Goal: Task Accomplishment & Management: Use online tool/utility

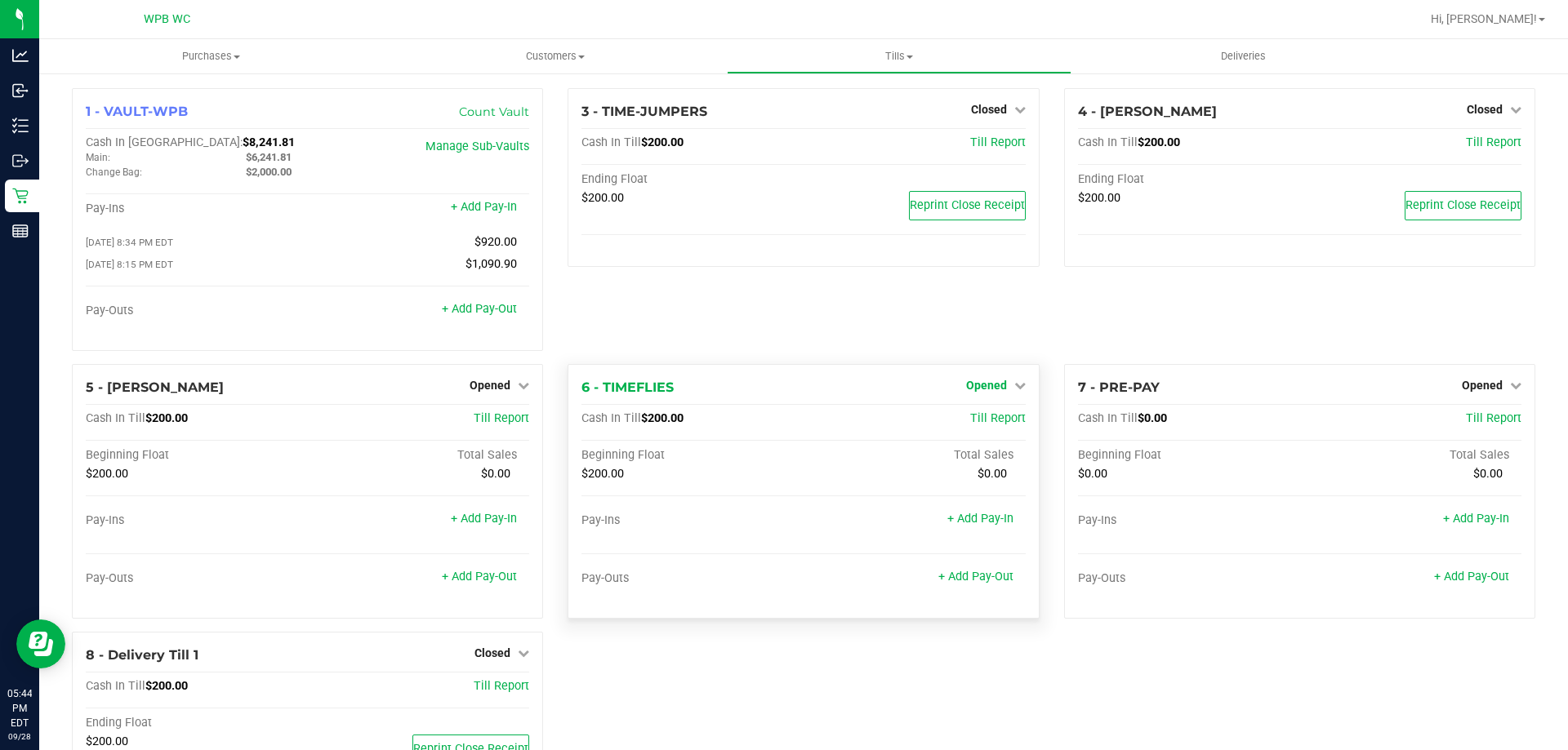
click at [973, 392] on span "Opened" at bounding box center [987, 385] width 41 height 13
click at [966, 422] on link "Close Till" at bounding box center [988, 419] width 44 height 13
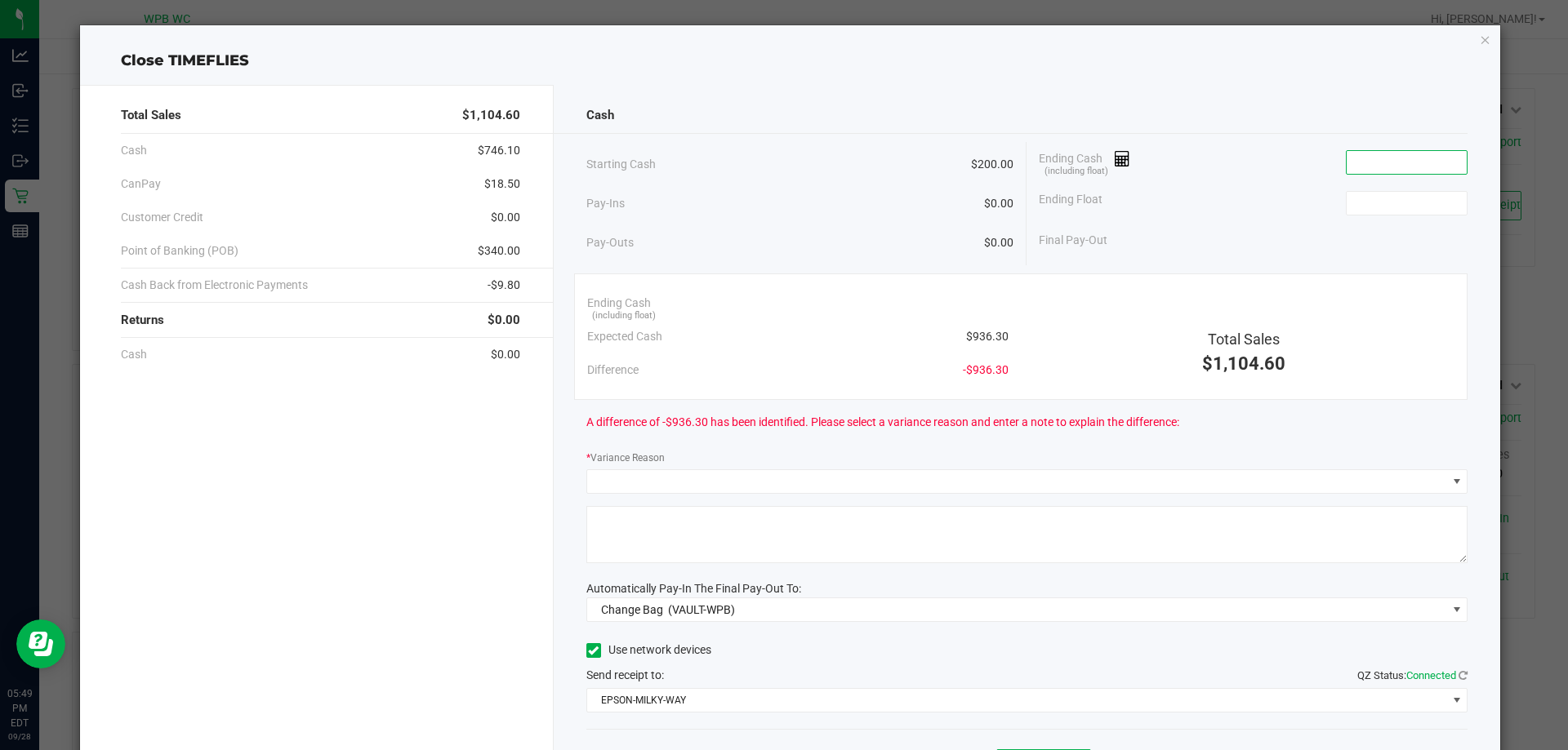
click at [1409, 159] on input at bounding box center [1407, 162] width 120 height 23
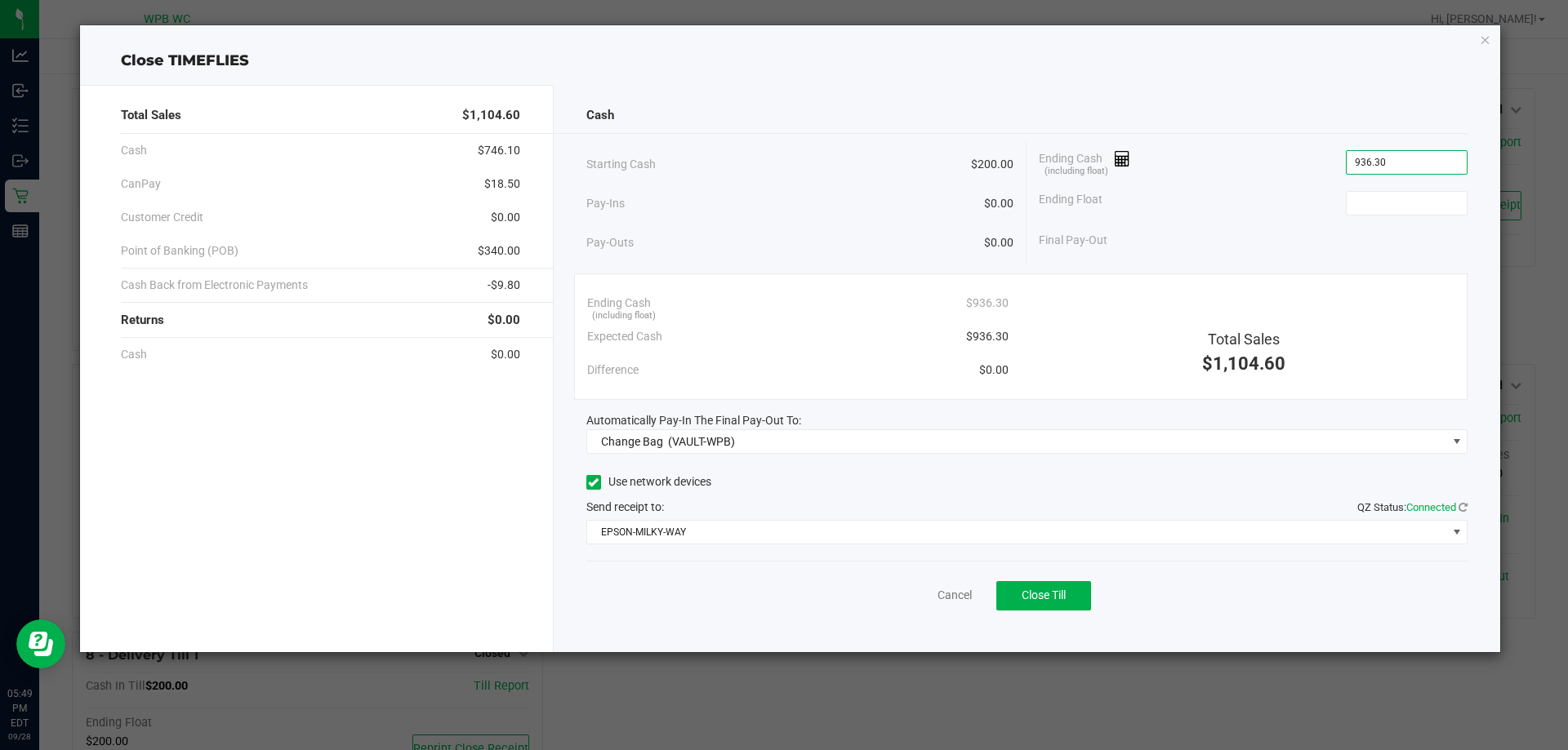
type input "$936.30"
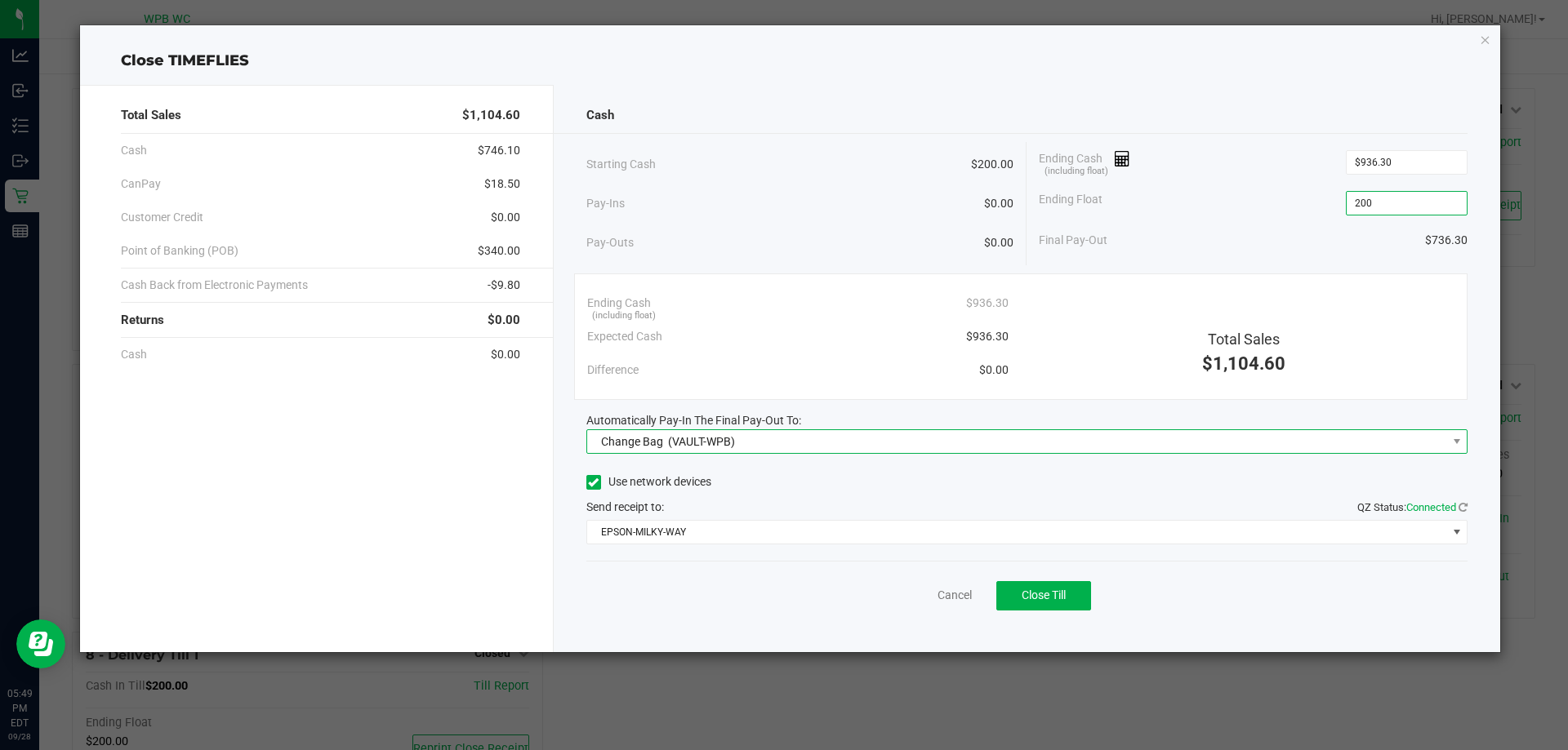
type input "$200.00"
drag, startPoint x: 796, startPoint y: 444, endPoint x: 576, endPoint y: 445, distance: 220.0
click at [794, 443] on span "Change Bag (VAULT-WPB)" at bounding box center [1017, 442] width 860 height 23
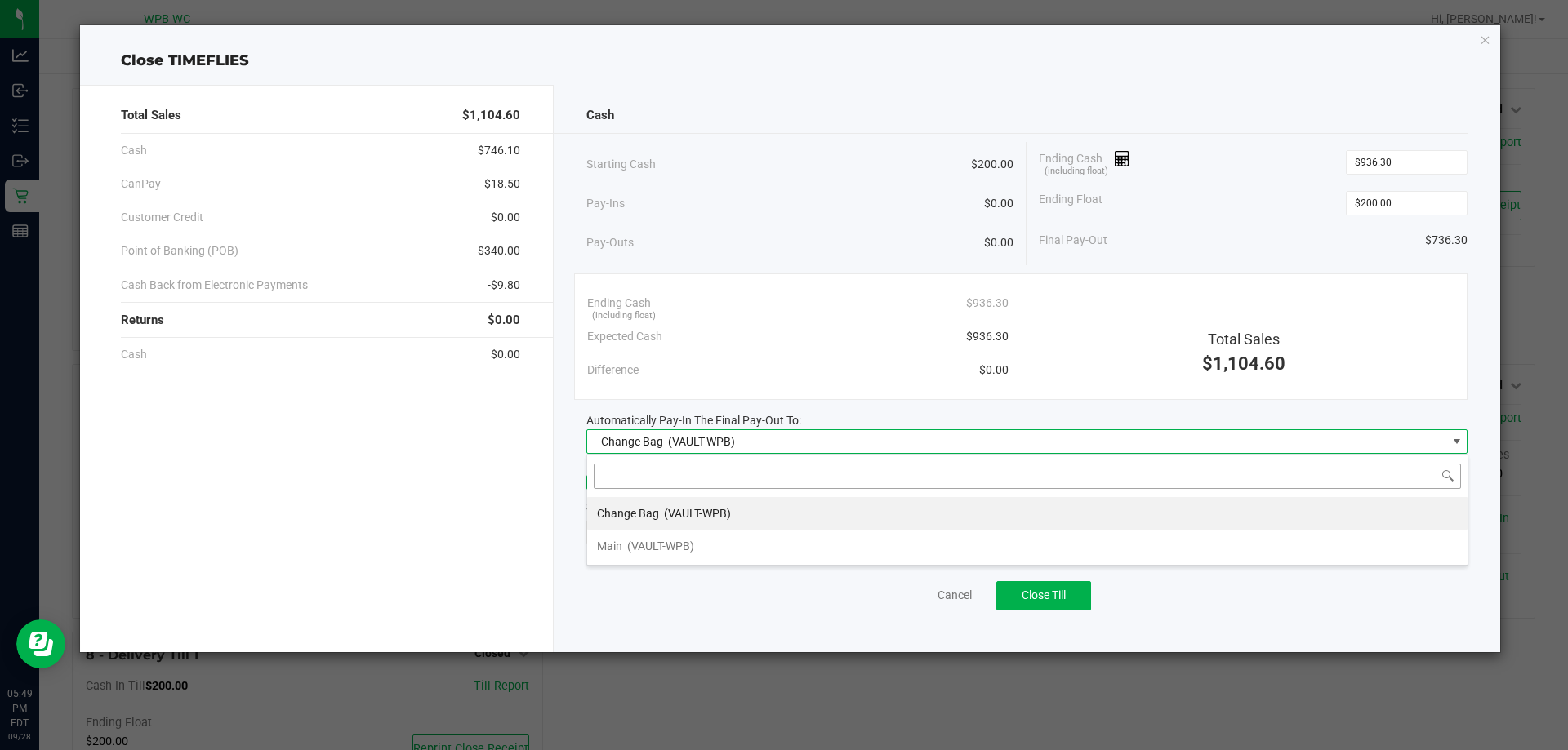
scroll to position [25, 882]
click at [648, 553] on div "Main (VAULT-WPB)" at bounding box center [645, 546] width 98 height 30
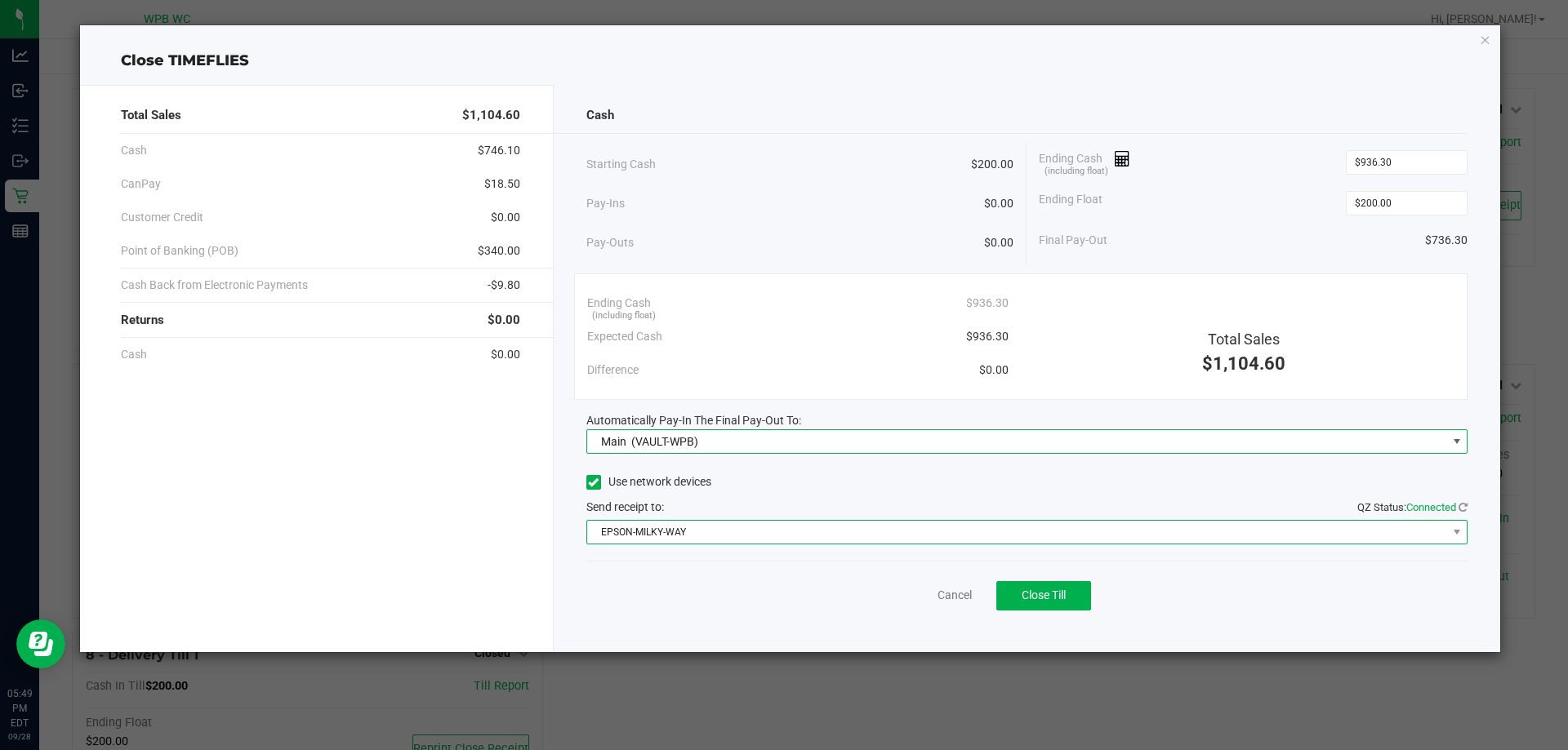
click at [672, 535] on span "EPSON-MILKY-WAY" at bounding box center [1017, 532] width 860 height 23
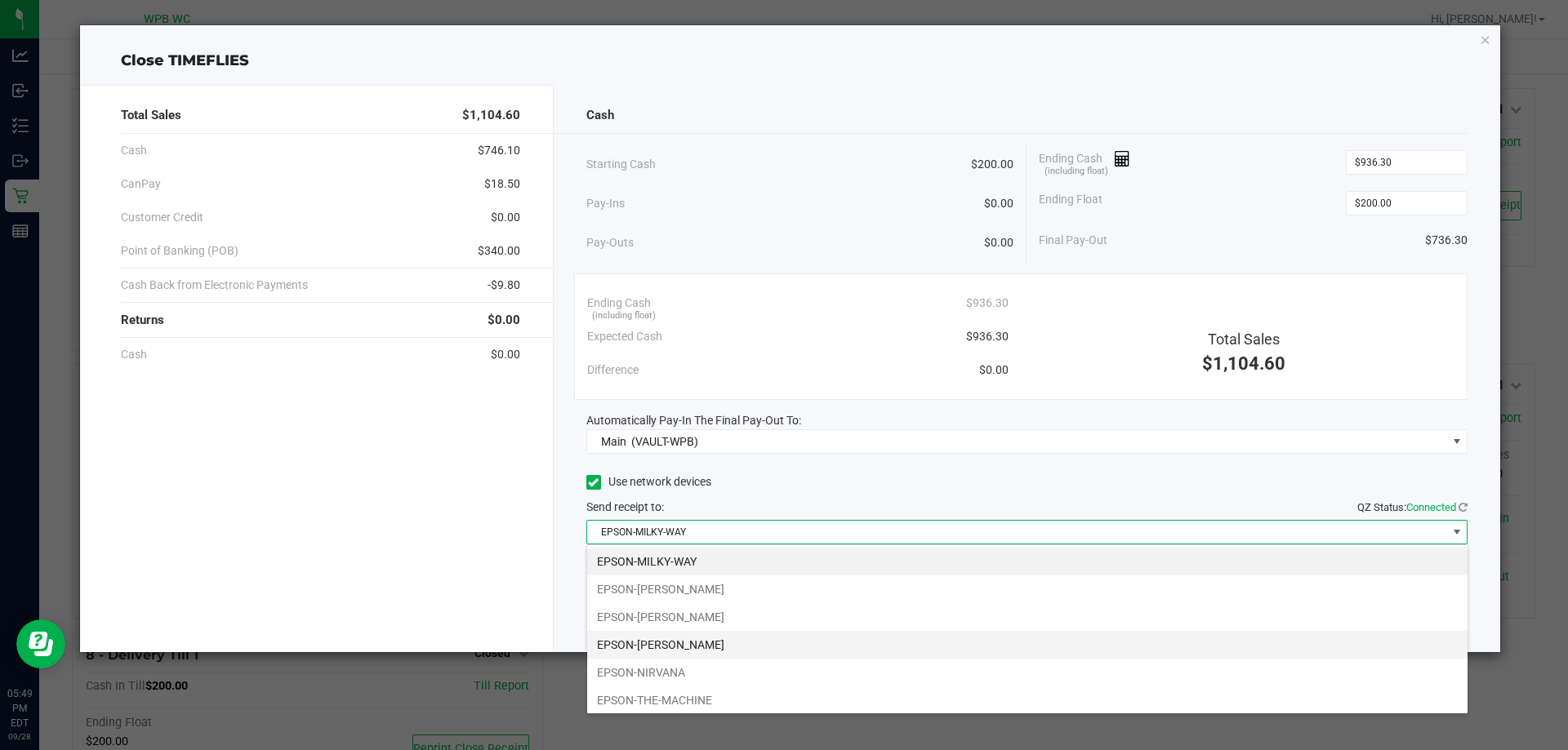
click at [685, 638] on li "EPSON-NATE-ADDERLY-JR" at bounding box center [1028, 645] width 881 height 28
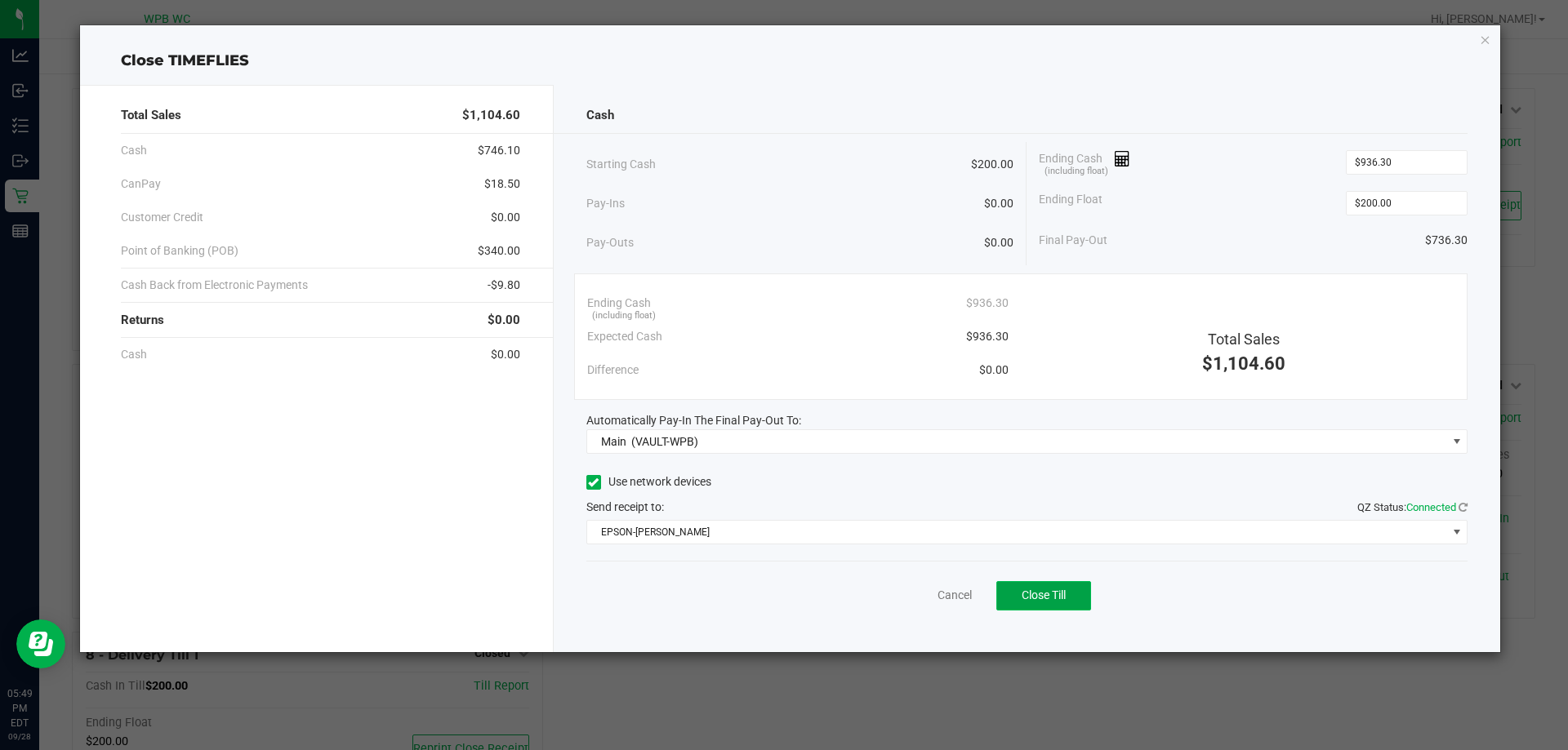
click at [1018, 593] on button "Close Till" at bounding box center [1044, 596] width 95 height 30
click at [1480, 43] on icon "button" at bounding box center [1486, 39] width 11 height 20
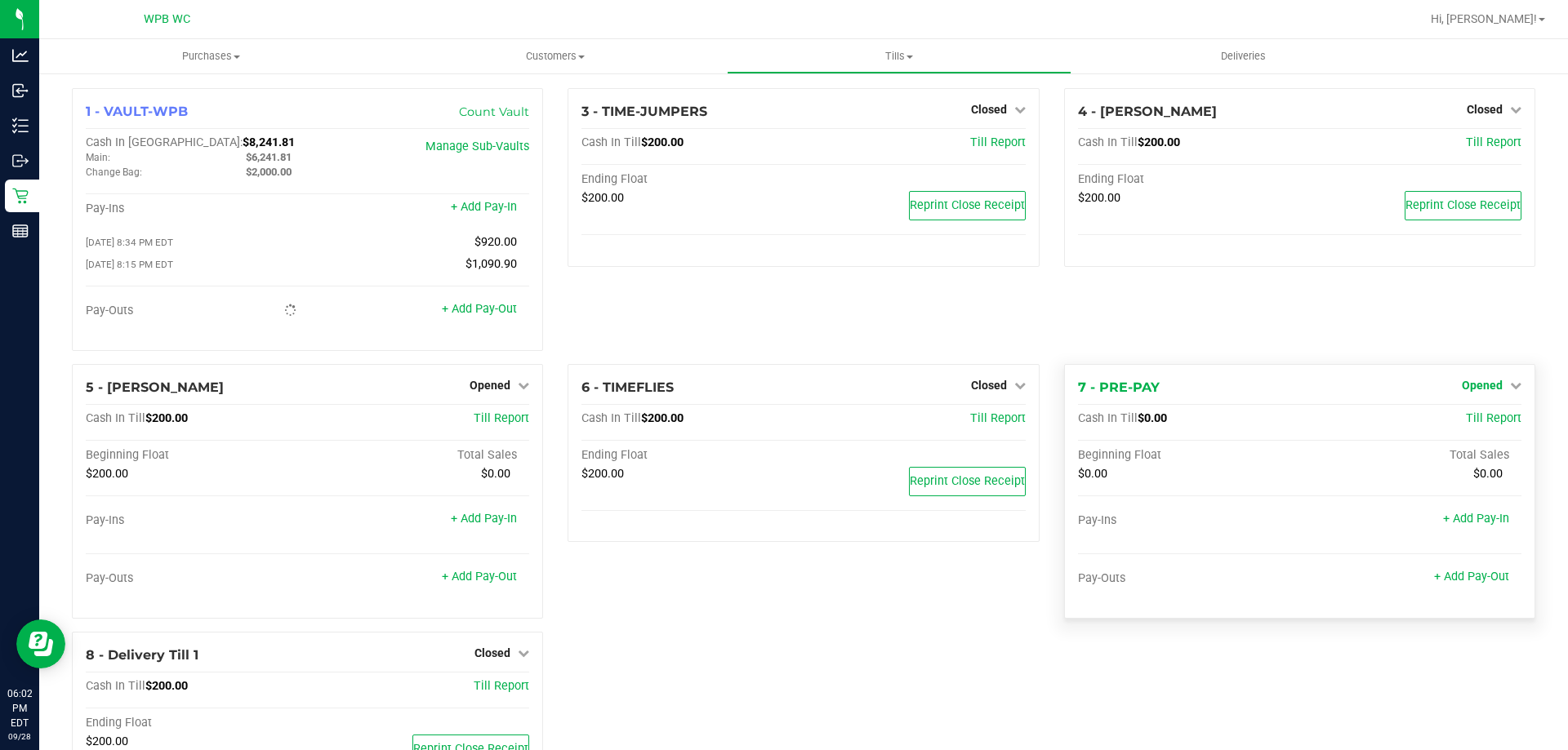
click at [1479, 383] on span "Opened" at bounding box center [1483, 385] width 41 height 13
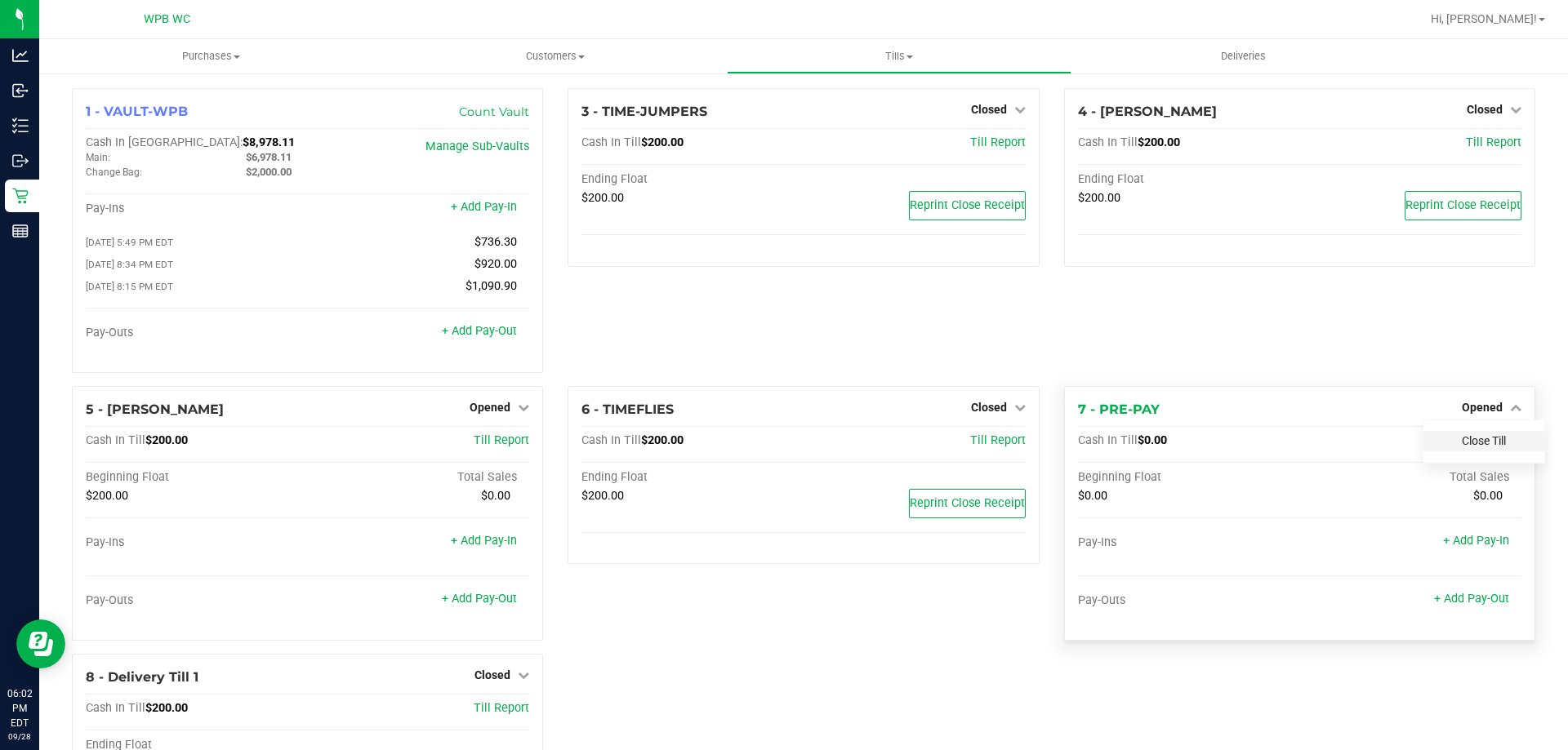
click at [1481, 445] on link "Close Till" at bounding box center [1484, 441] width 44 height 13
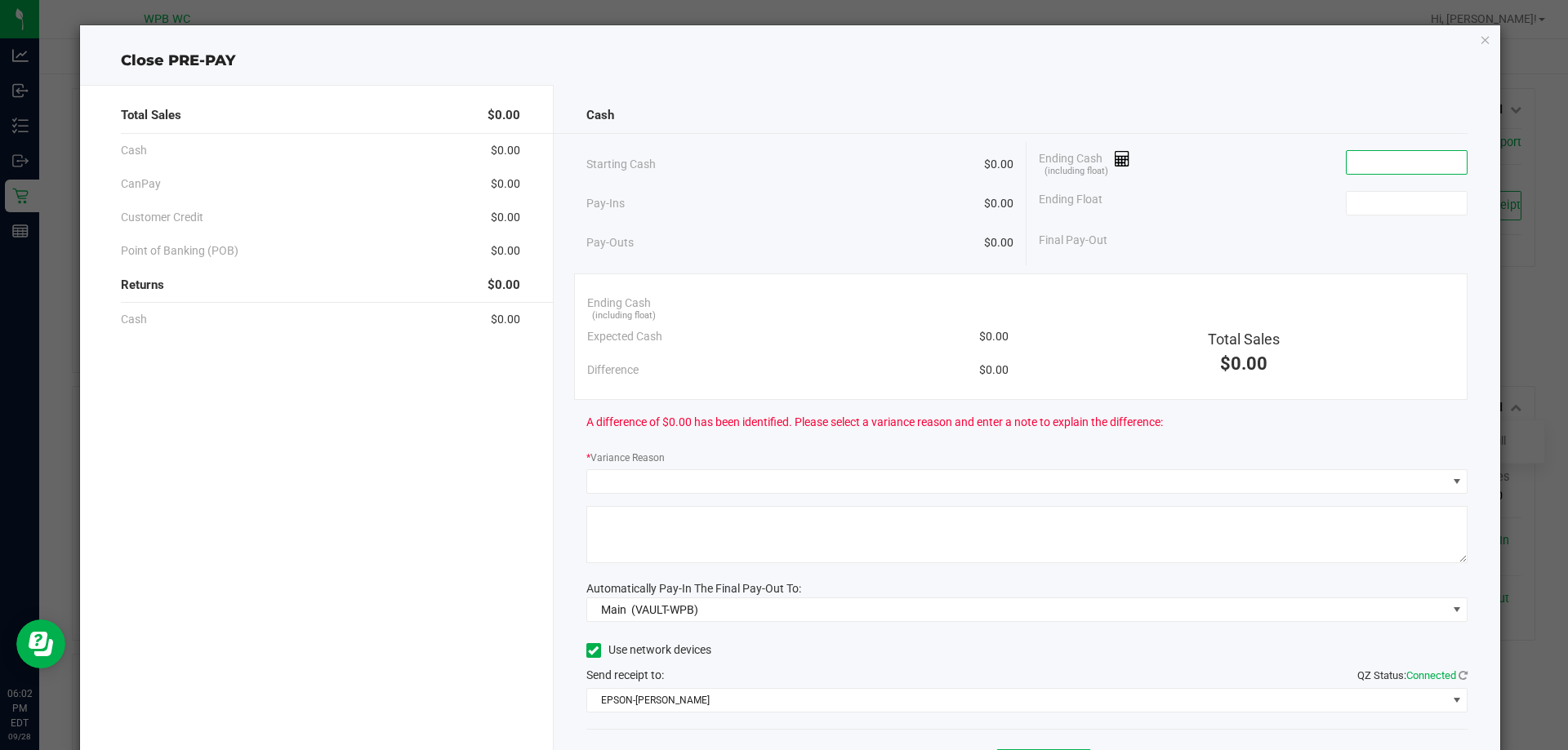
click at [1365, 154] on input at bounding box center [1407, 162] width 120 height 23
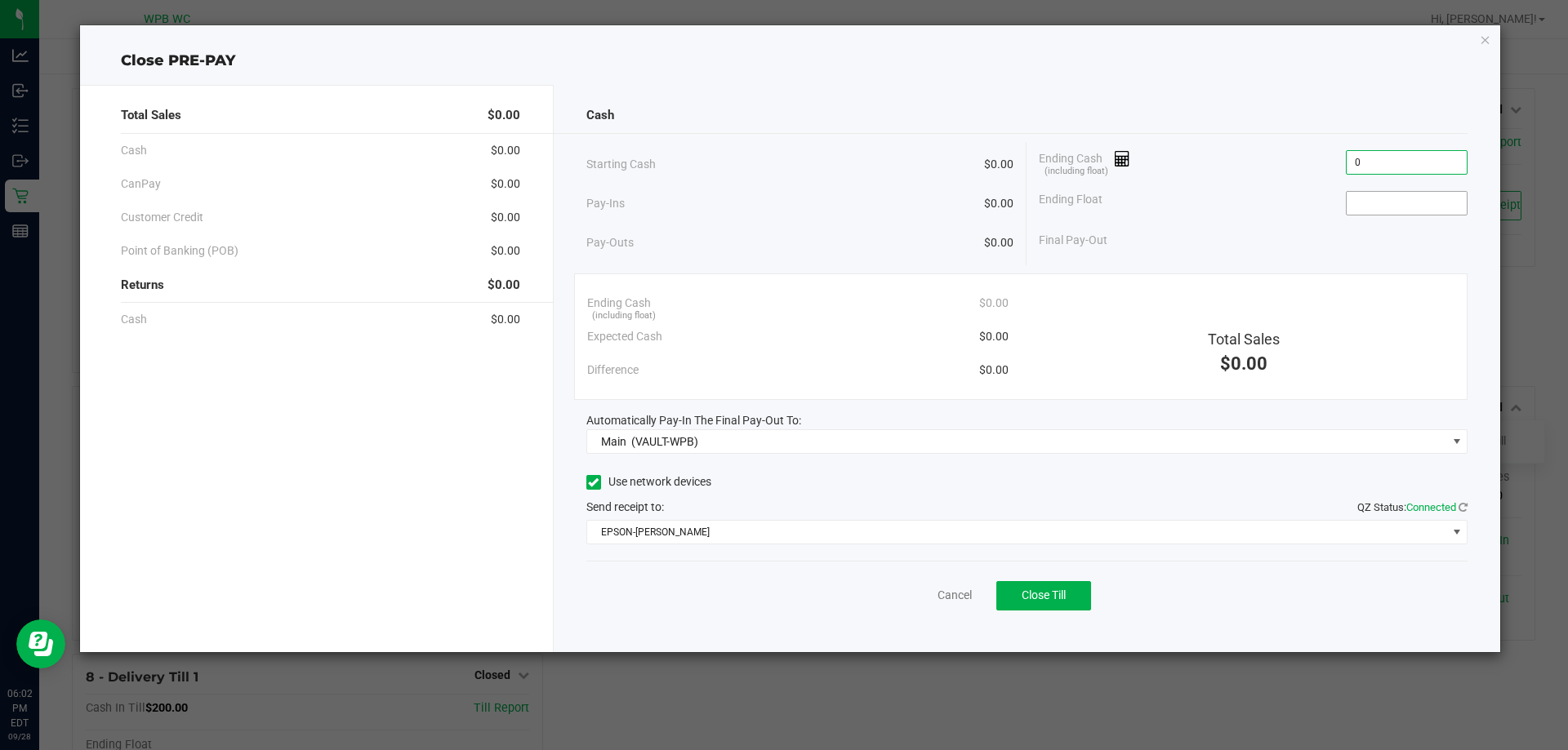
type input "$0.00"
click at [1376, 207] on input at bounding box center [1407, 203] width 120 height 23
type input "$0.00"
click at [1069, 600] on button "Close Till" at bounding box center [1044, 596] width 95 height 30
click at [1485, 45] on icon "button" at bounding box center [1486, 39] width 11 height 20
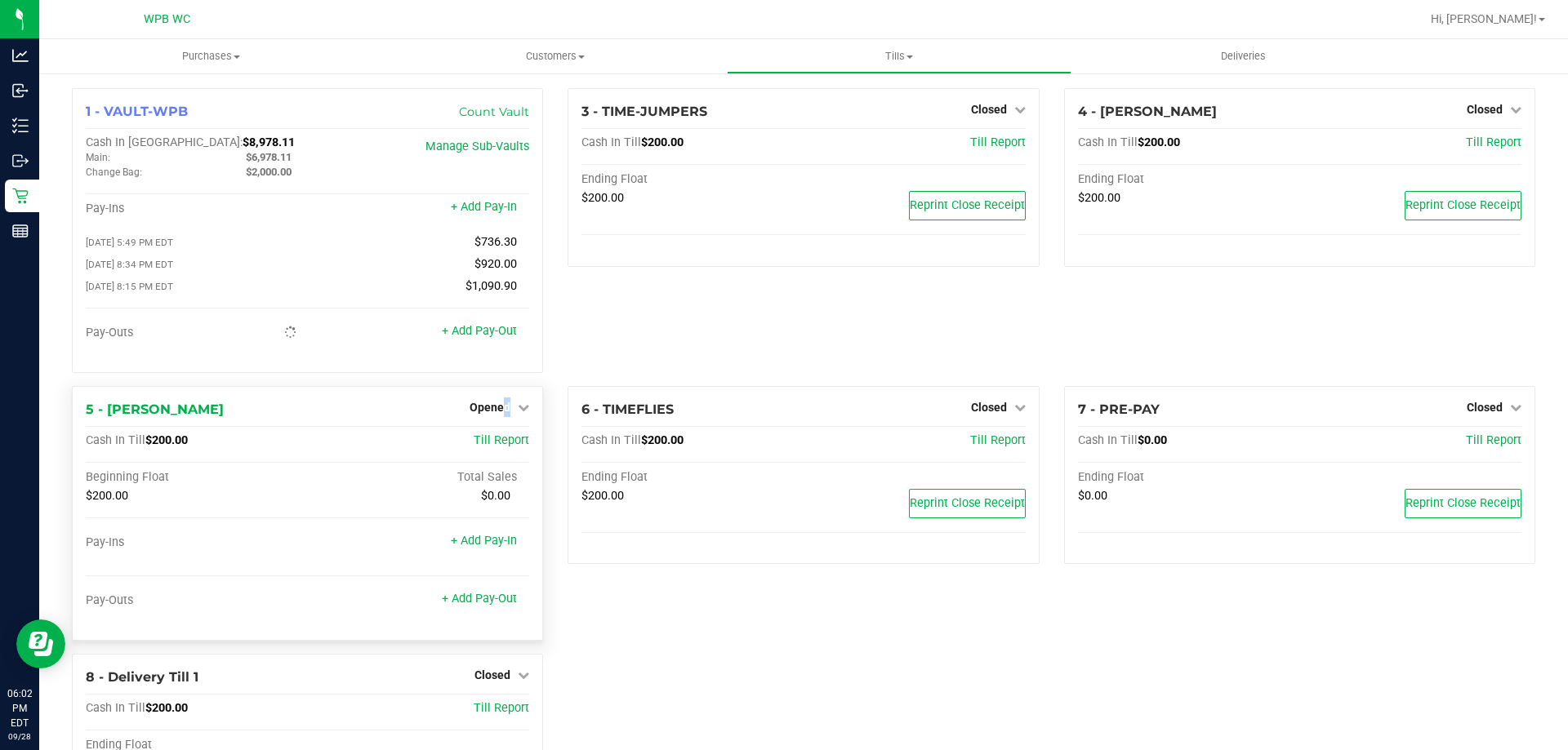
click at [504, 417] on div "Opened" at bounding box center [499, 407] width 60 height 20
click at [499, 413] on span "Opened" at bounding box center [490, 407] width 41 height 13
click at [492, 448] on link "Close Till" at bounding box center [493, 441] width 44 height 13
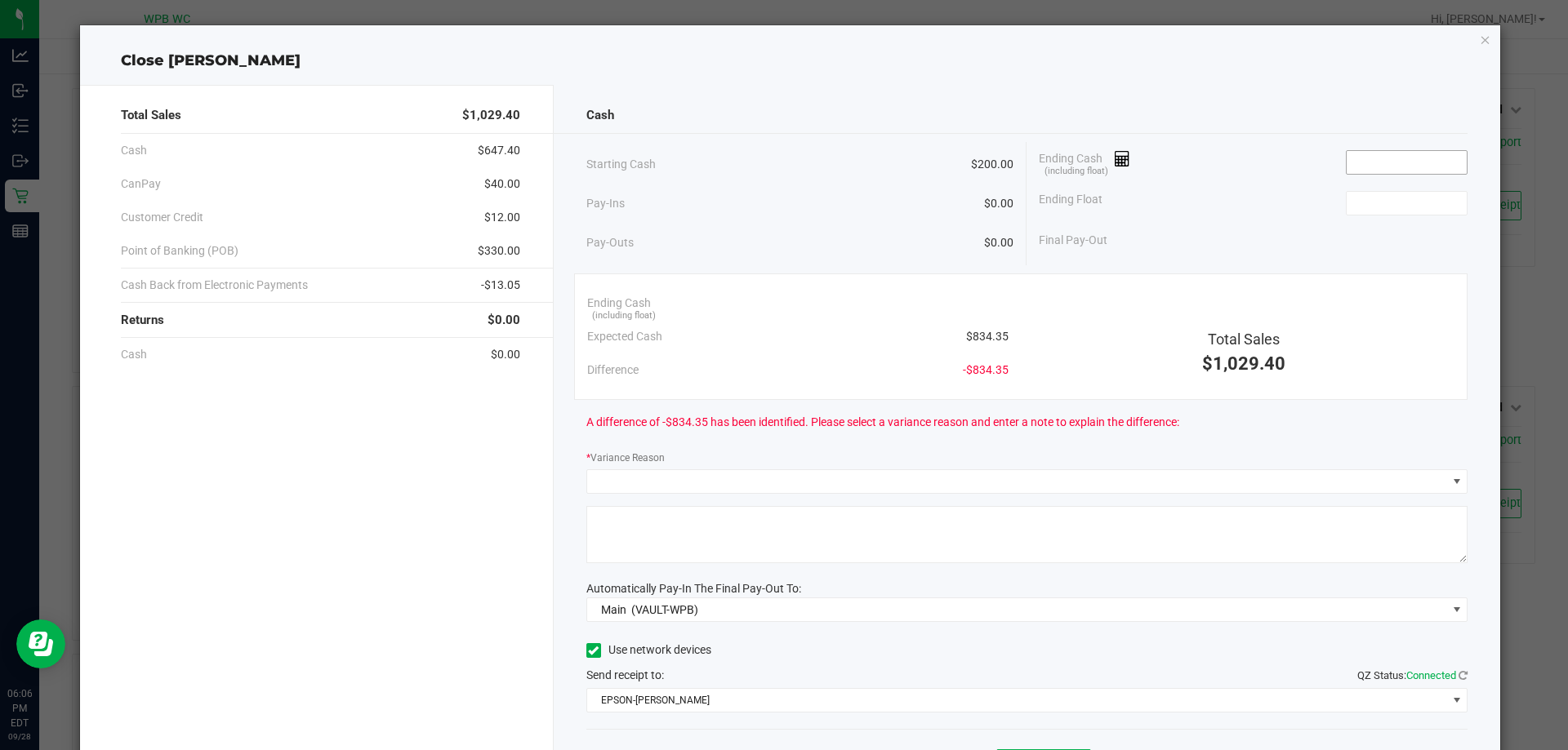
click at [1384, 157] on input at bounding box center [1407, 162] width 120 height 23
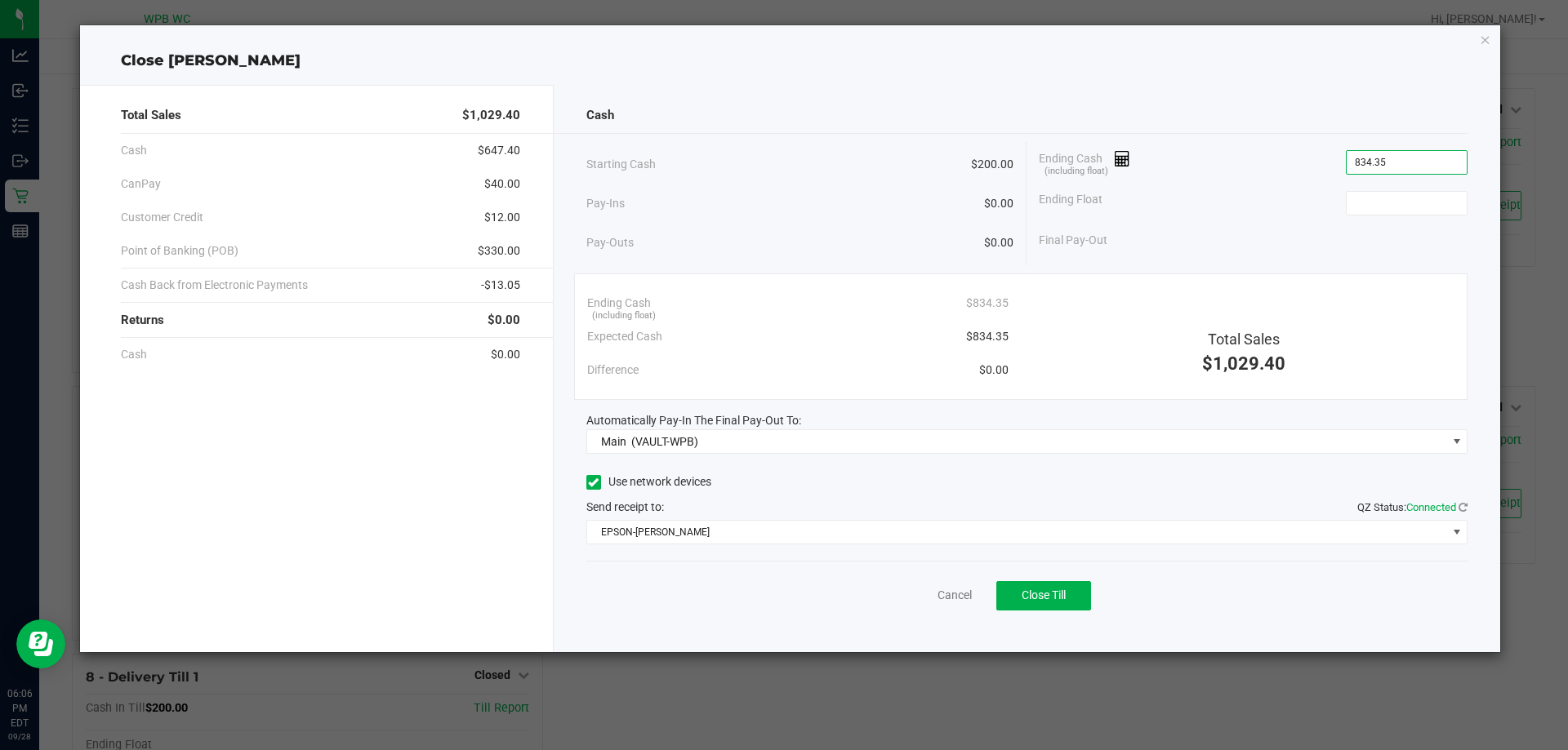
type input "$834.35"
type input "$200.00"
click at [1019, 584] on button "Close Till" at bounding box center [1044, 596] width 95 height 30
click at [1491, 39] on icon "button" at bounding box center [1486, 39] width 11 height 20
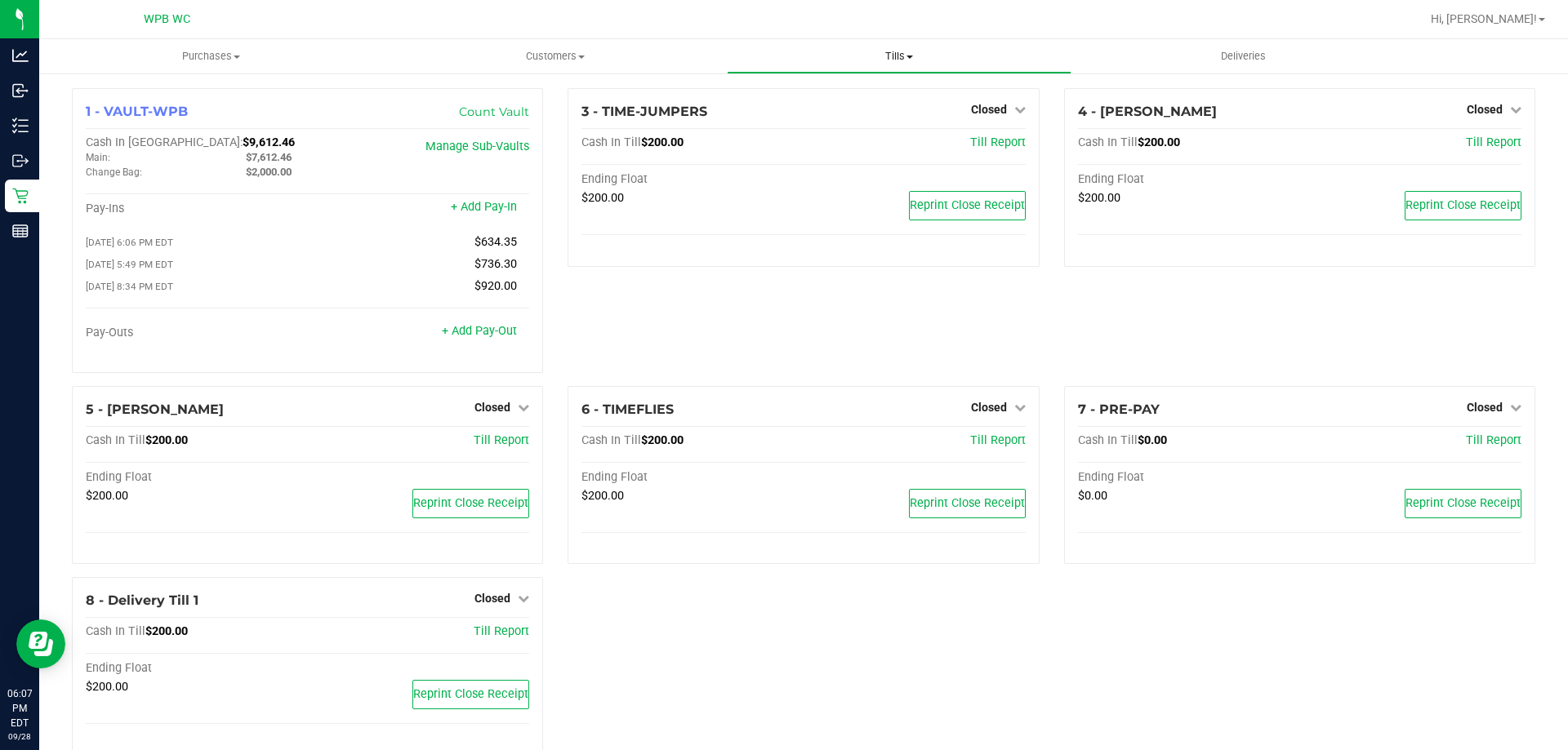
click at [918, 62] on span "Tills" at bounding box center [898, 57] width 342 height 15
click at [837, 122] on span "Reconcile e-payments" at bounding box center [809, 117] width 162 height 14
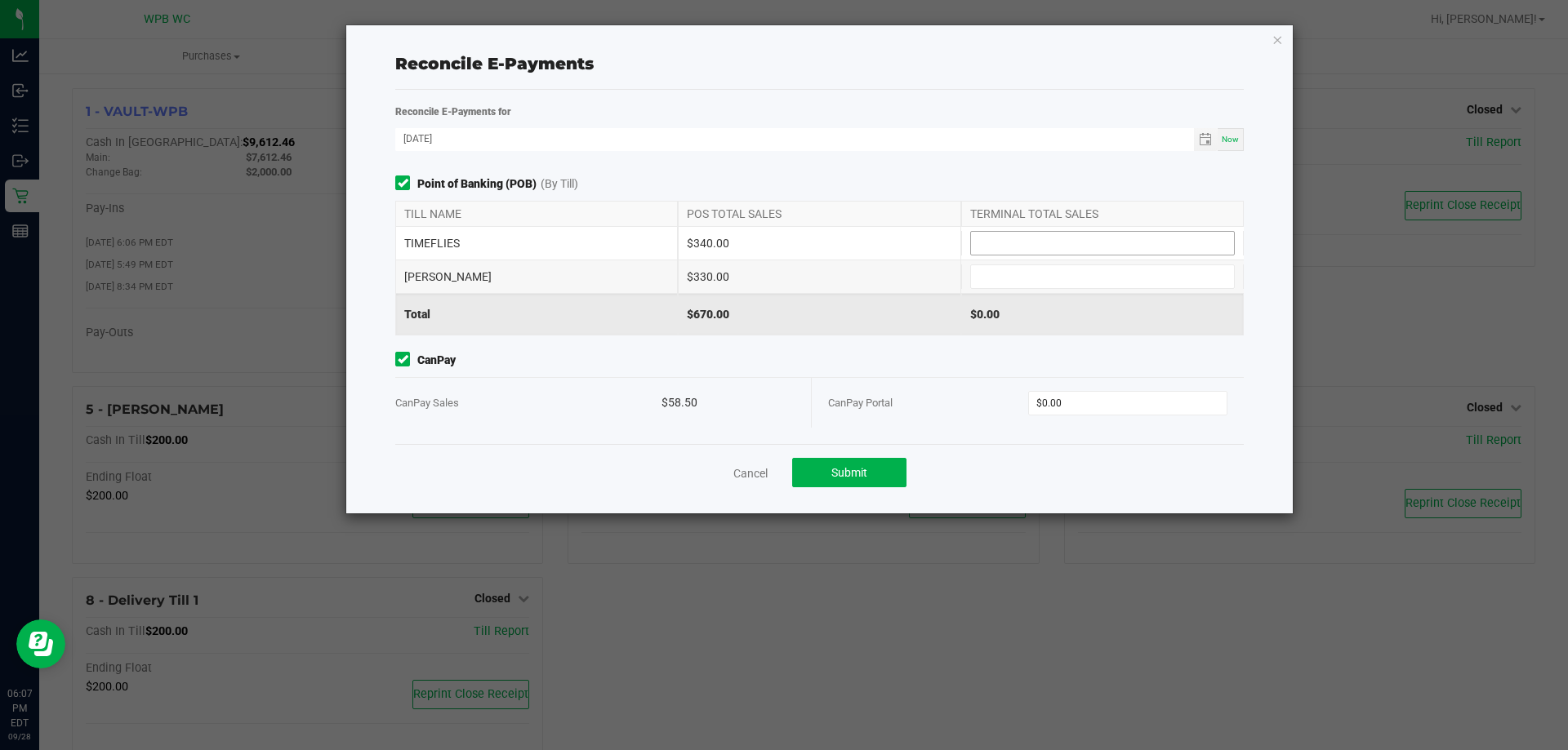
click at [1037, 251] on input at bounding box center [1102, 243] width 263 height 23
type input "$340.00"
click at [1033, 277] on input at bounding box center [1102, 277] width 263 height 23
type input "$330.00"
click at [1108, 403] on input "0" at bounding box center [1128, 403] width 198 height 23
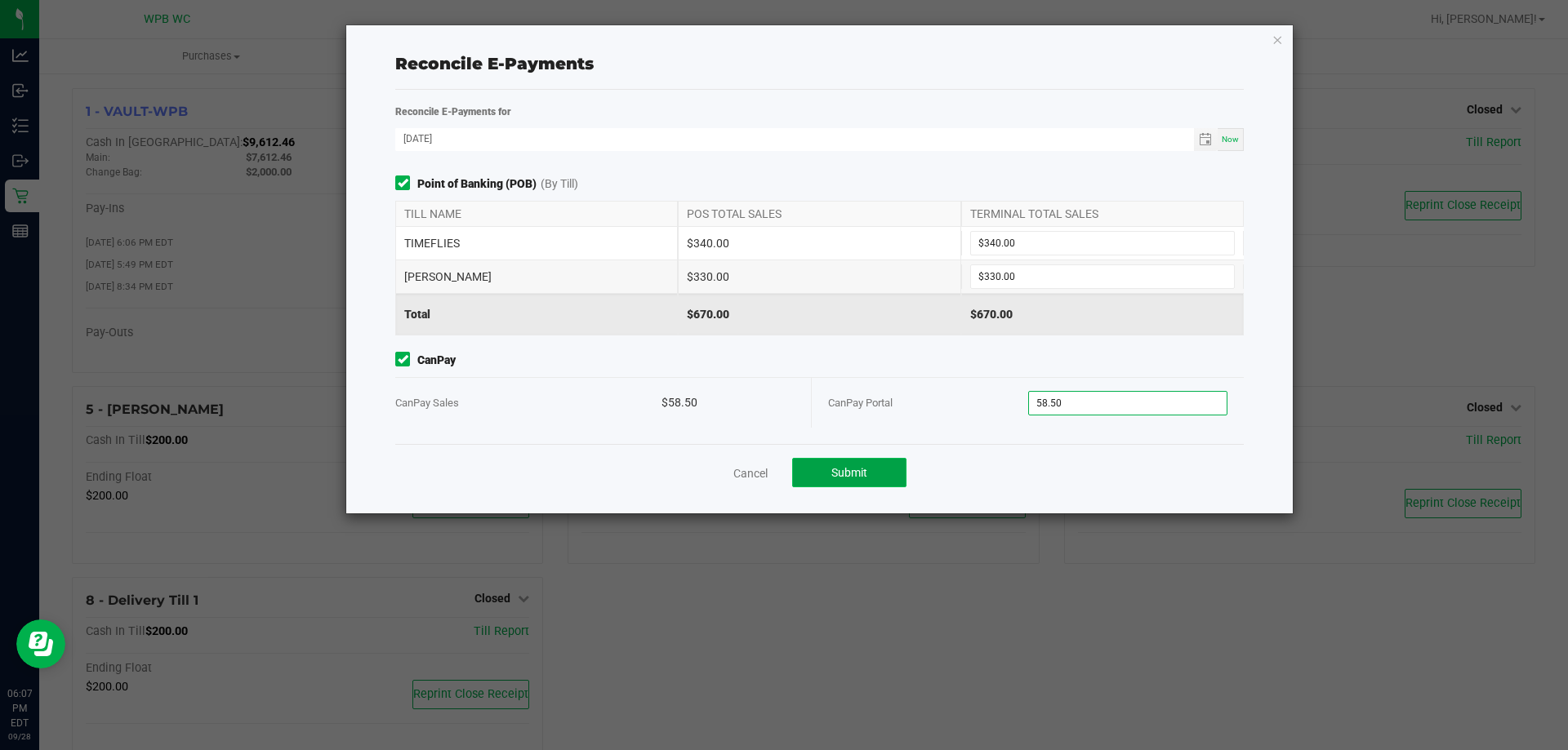
type input "$58.50"
click at [846, 466] on span "Submit" at bounding box center [850, 473] width 36 height 13
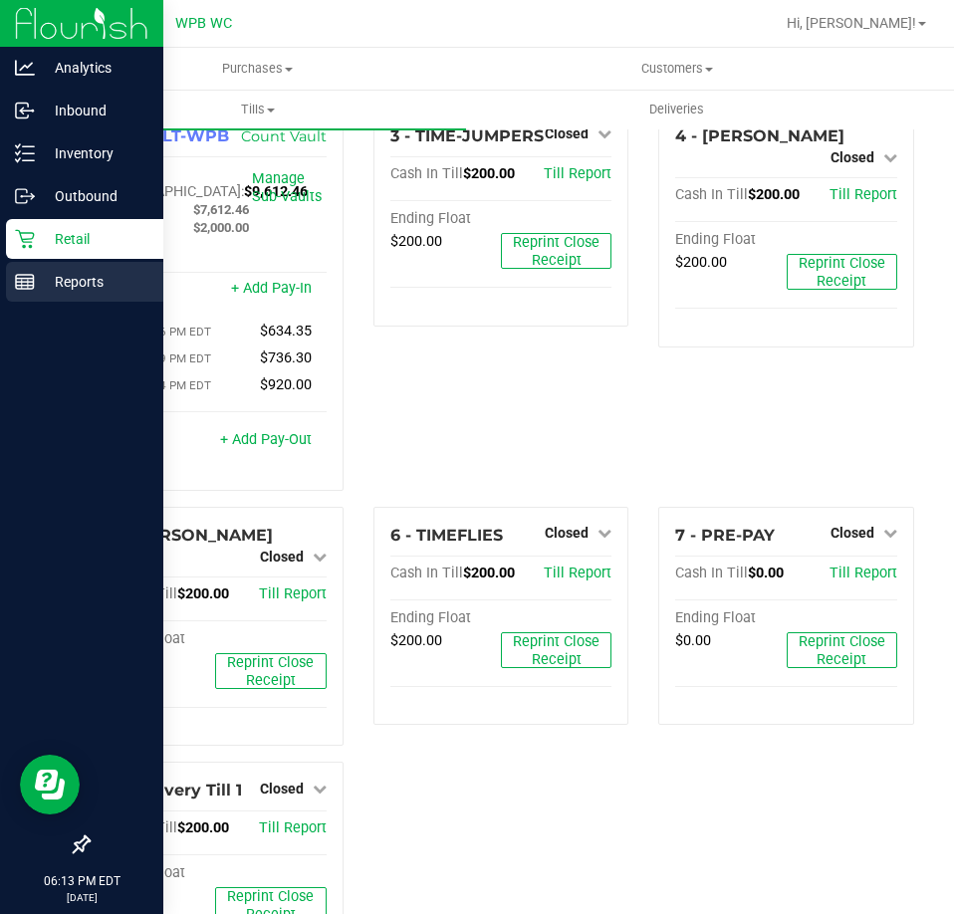
click at [35, 284] on p "Reports" at bounding box center [95, 282] width 120 height 24
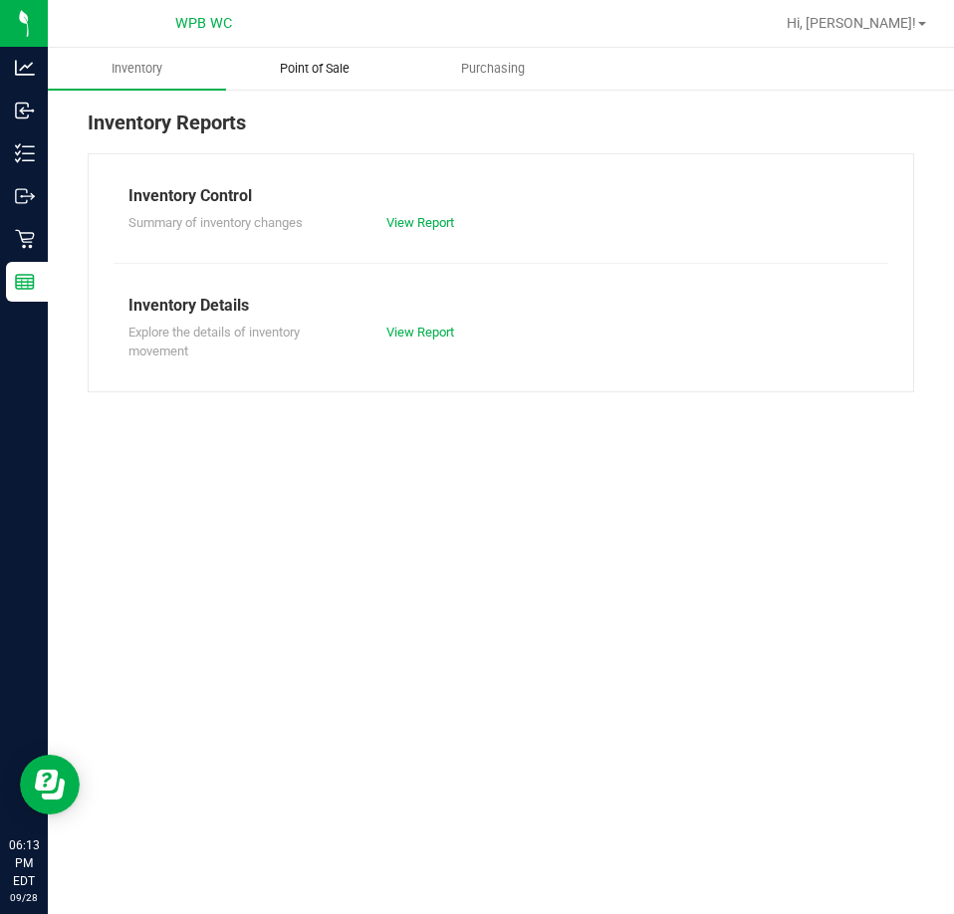
click at [352, 66] on span "Point of Sale" at bounding box center [315, 69] width 124 height 18
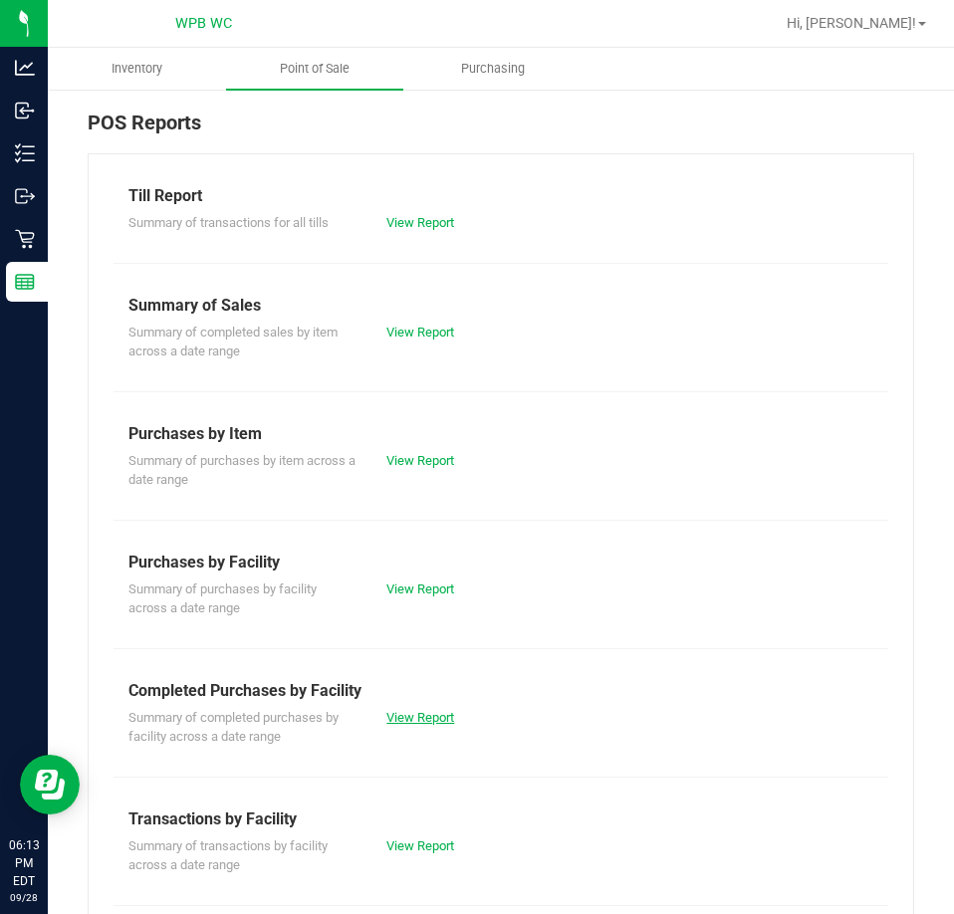
click at [424, 718] on link "View Report" at bounding box center [420, 717] width 68 height 15
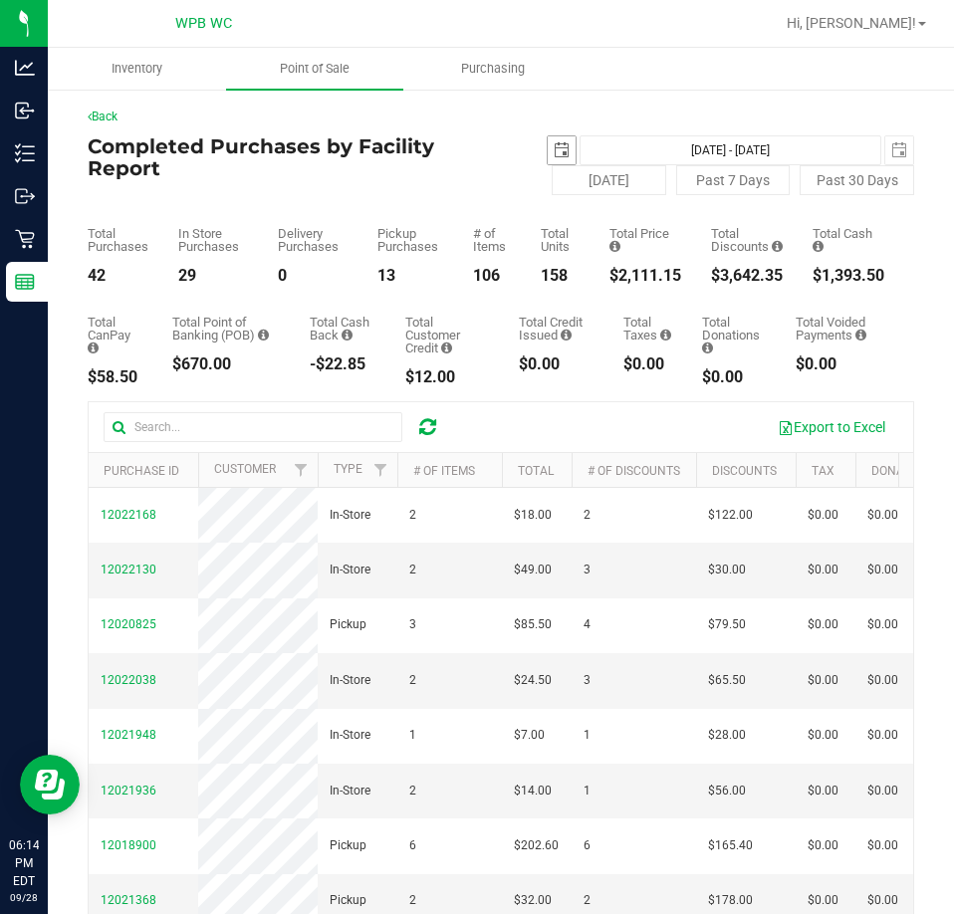
click at [554, 154] on span "select" at bounding box center [562, 150] width 16 height 16
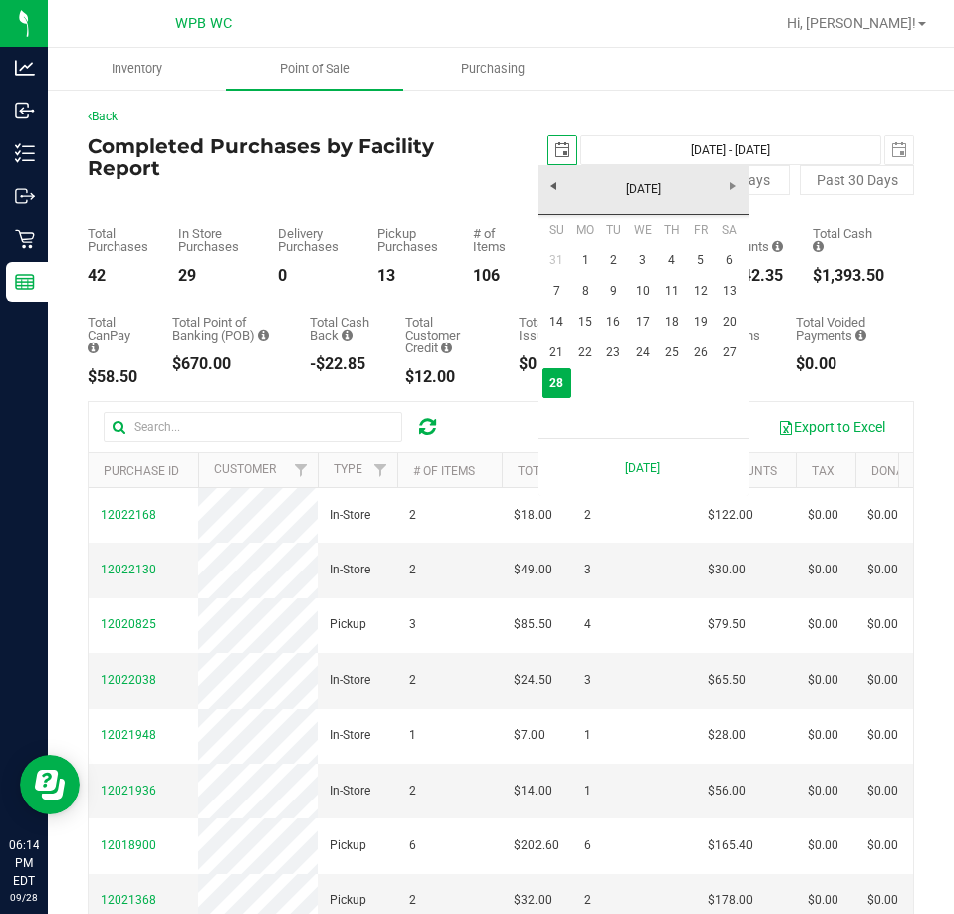
scroll to position [0, 50]
click at [578, 349] on link "22" at bounding box center [585, 353] width 29 height 31
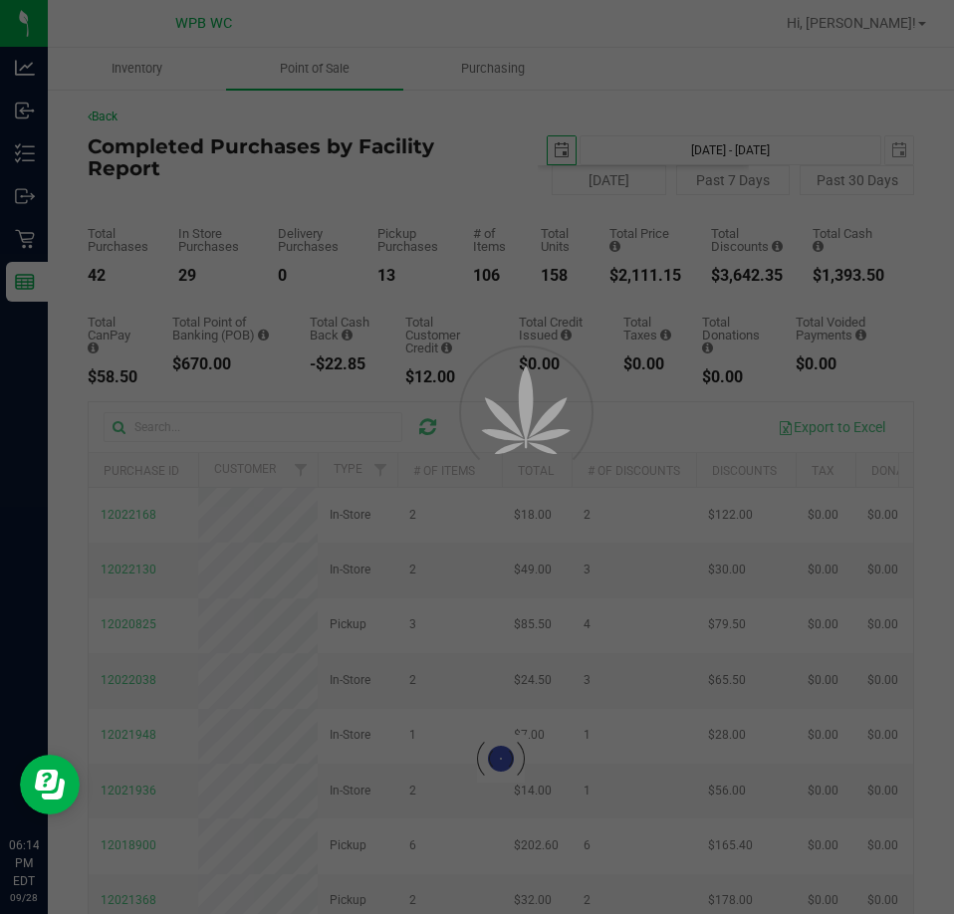
type input "2025-09-22"
type input "Sep 22, 2025 - Sep 28, 2025"
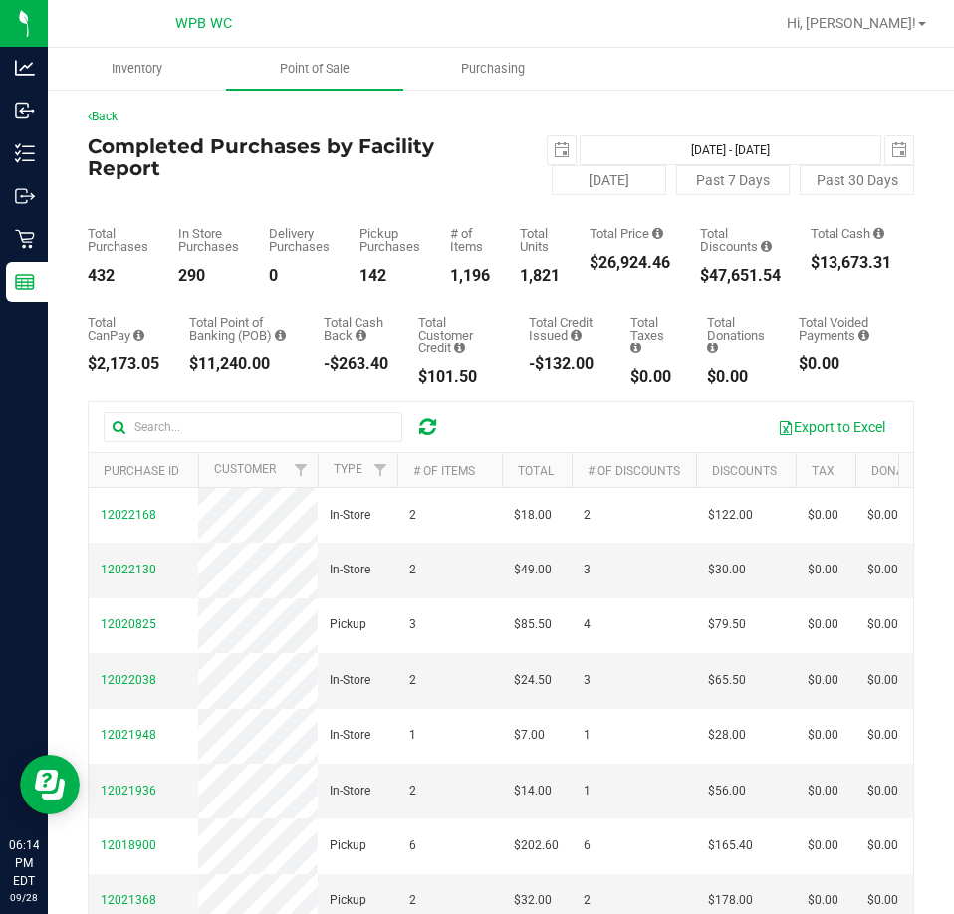
click at [533, 161] on div "2025-09-22 Sep 22, 2025 - Sep 28, 2025 2025-09-28" at bounding box center [707, 150] width 443 height 30
click at [554, 151] on span "select" at bounding box center [562, 150] width 16 height 16
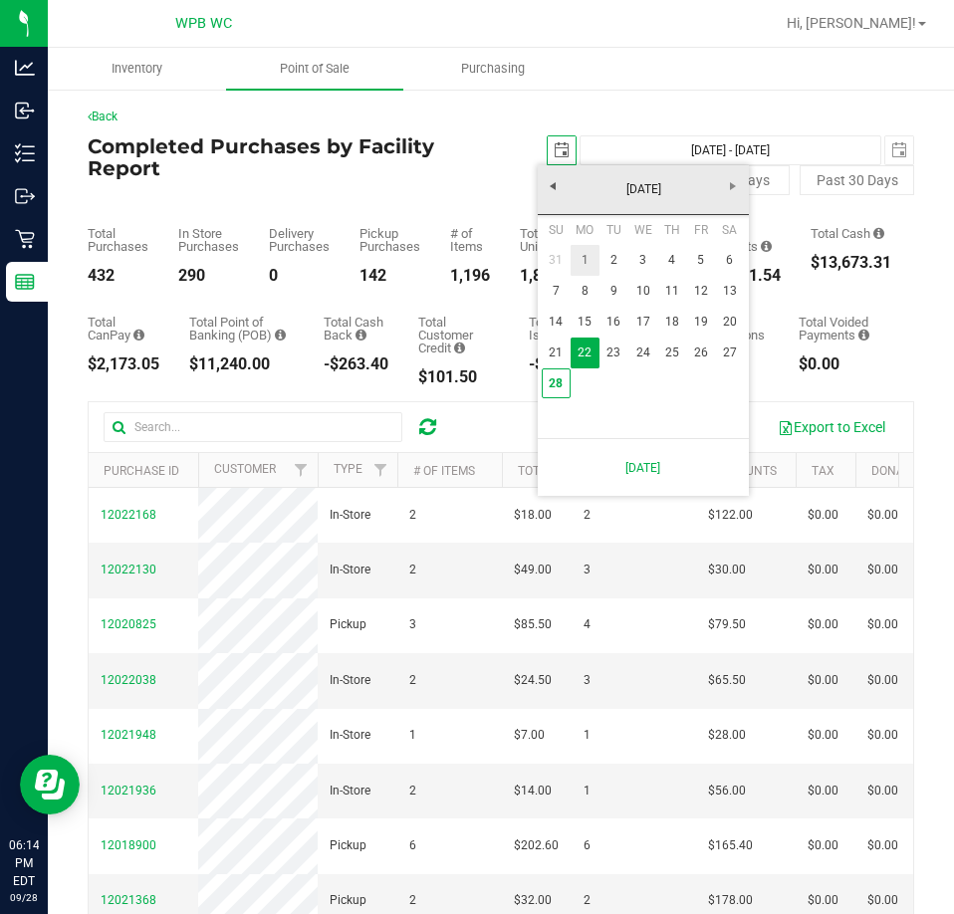
click at [587, 264] on link "1" at bounding box center [585, 260] width 29 height 31
type input "2025-09-01"
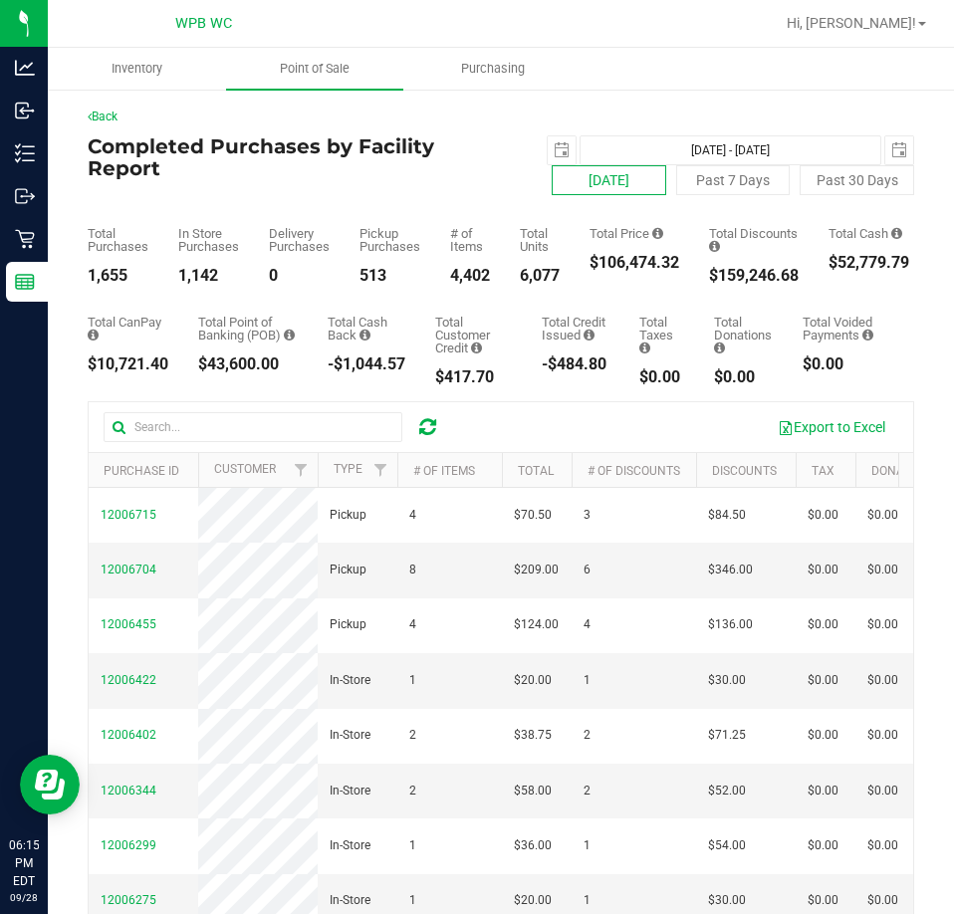
click at [586, 193] on button "Today" at bounding box center [609, 180] width 115 height 30
type input "Sep 28, 2025 - Sep 28, 2025"
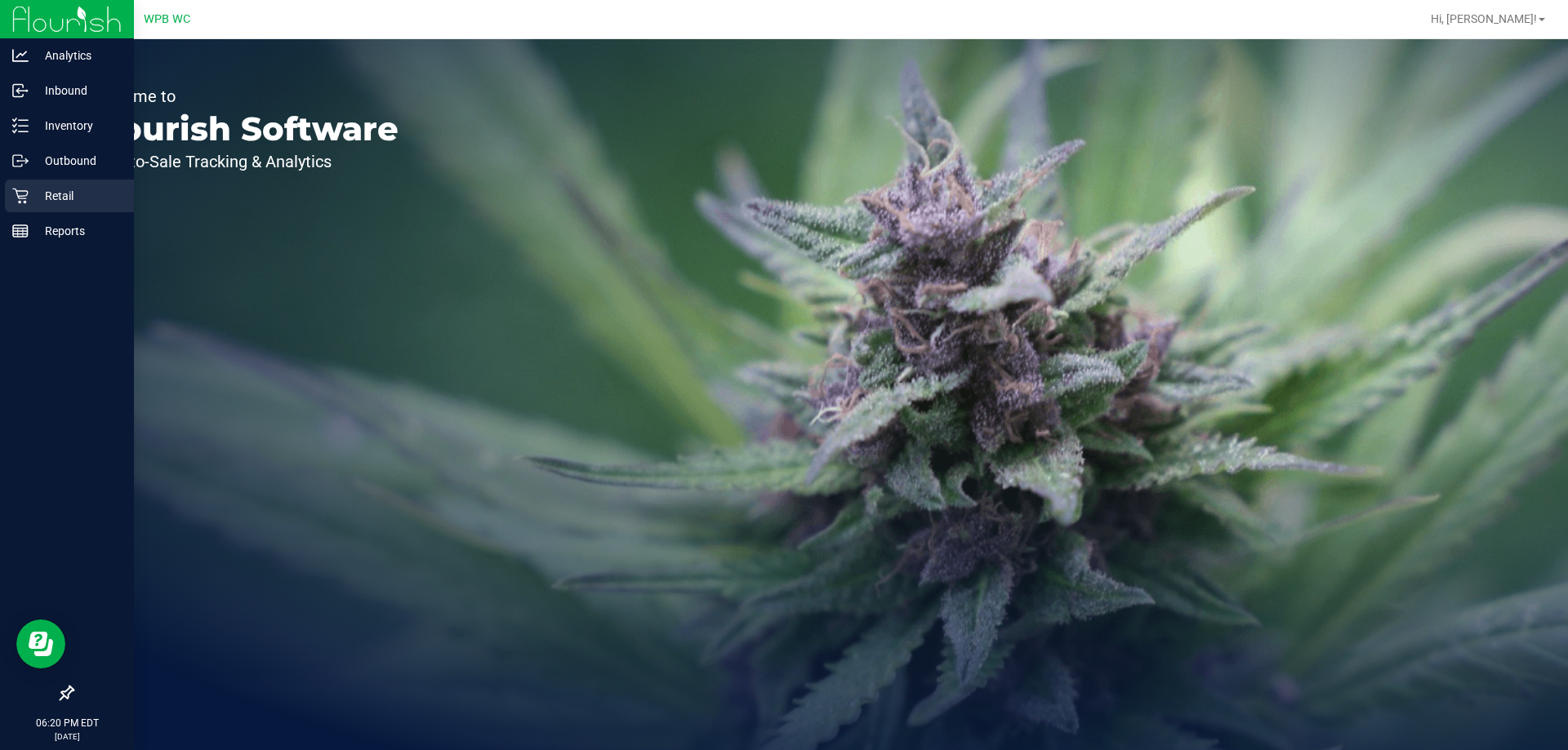
click at [31, 190] on p "Retail" at bounding box center [78, 196] width 98 height 20
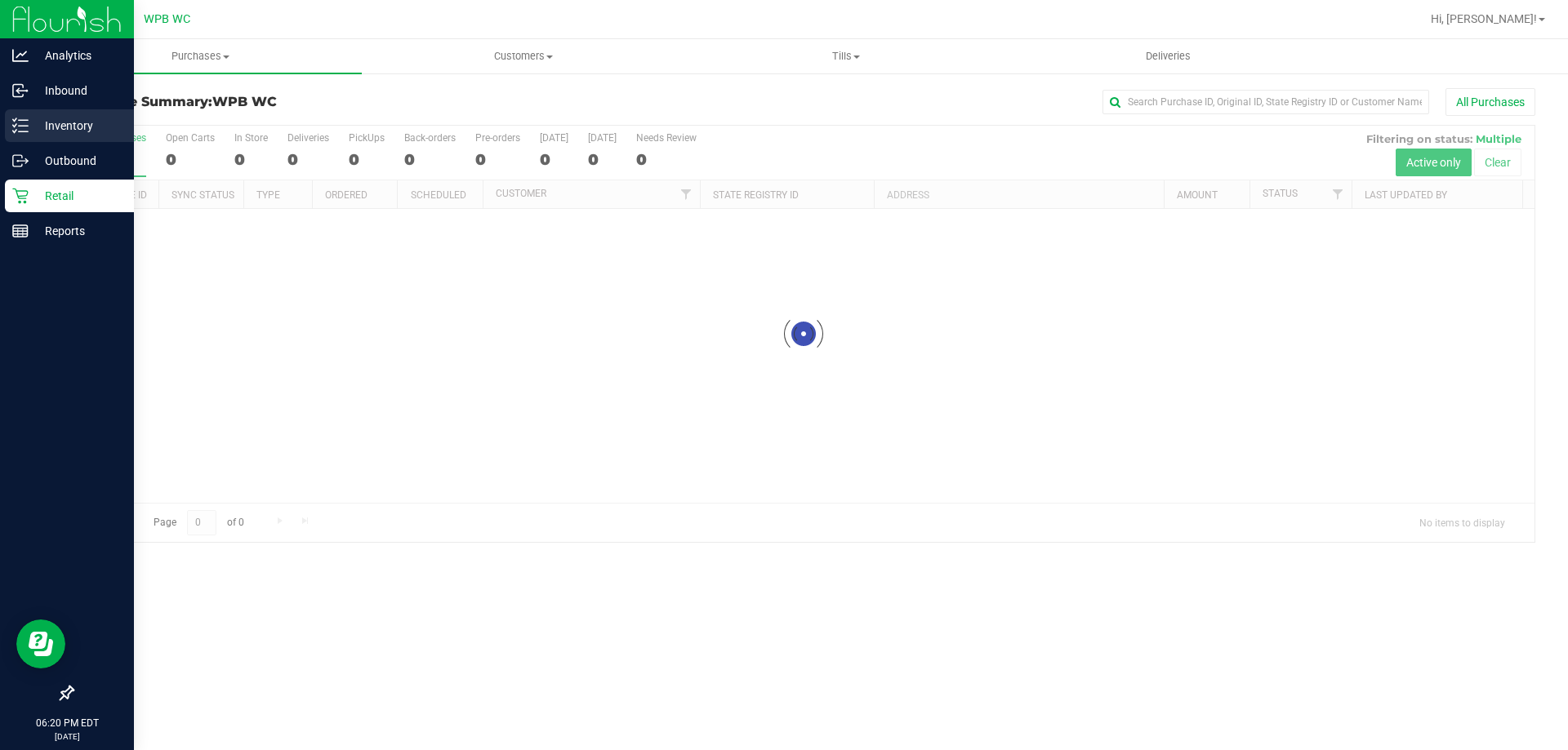
click at [85, 116] on p "Inventory" at bounding box center [78, 125] width 98 height 20
click at [88, 116] on p "Inventory" at bounding box center [78, 125] width 98 height 20
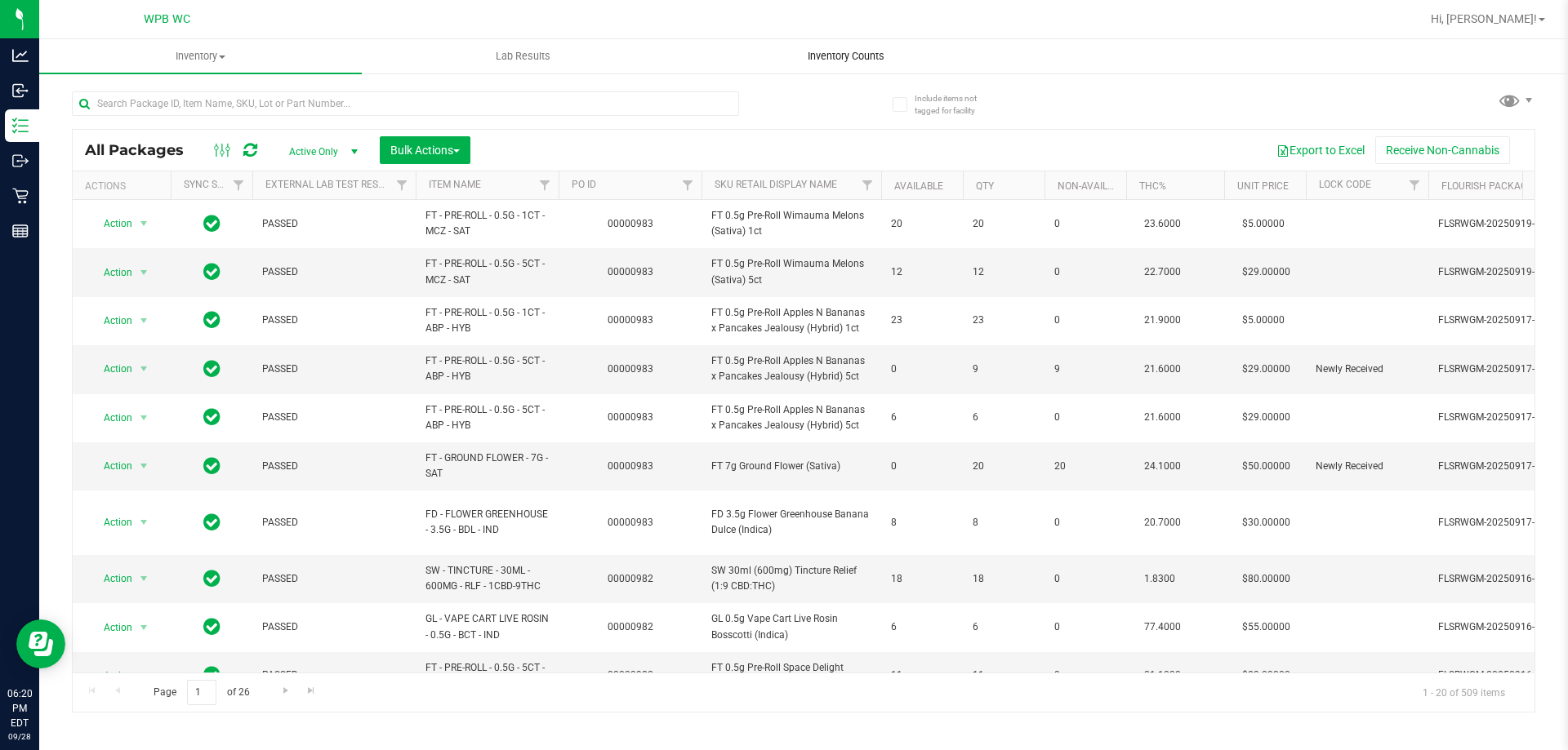
click at [821, 52] on span "Inventory Counts" at bounding box center [846, 57] width 121 height 15
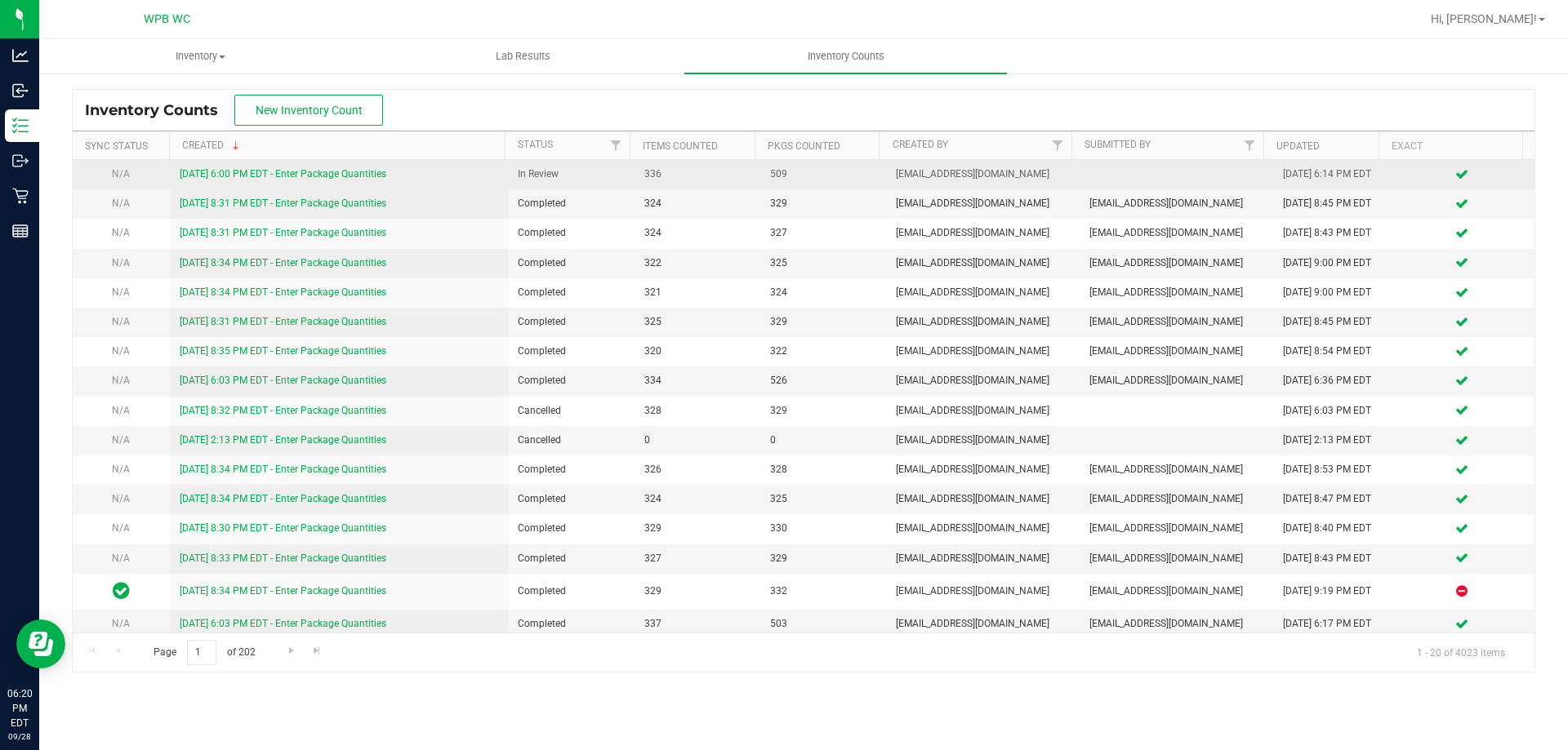
click at [317, 174] on link "9/28/25 6:00 PM EDT - Enter Package Quantities" at bounding box center [283, 174] width 207 height 11
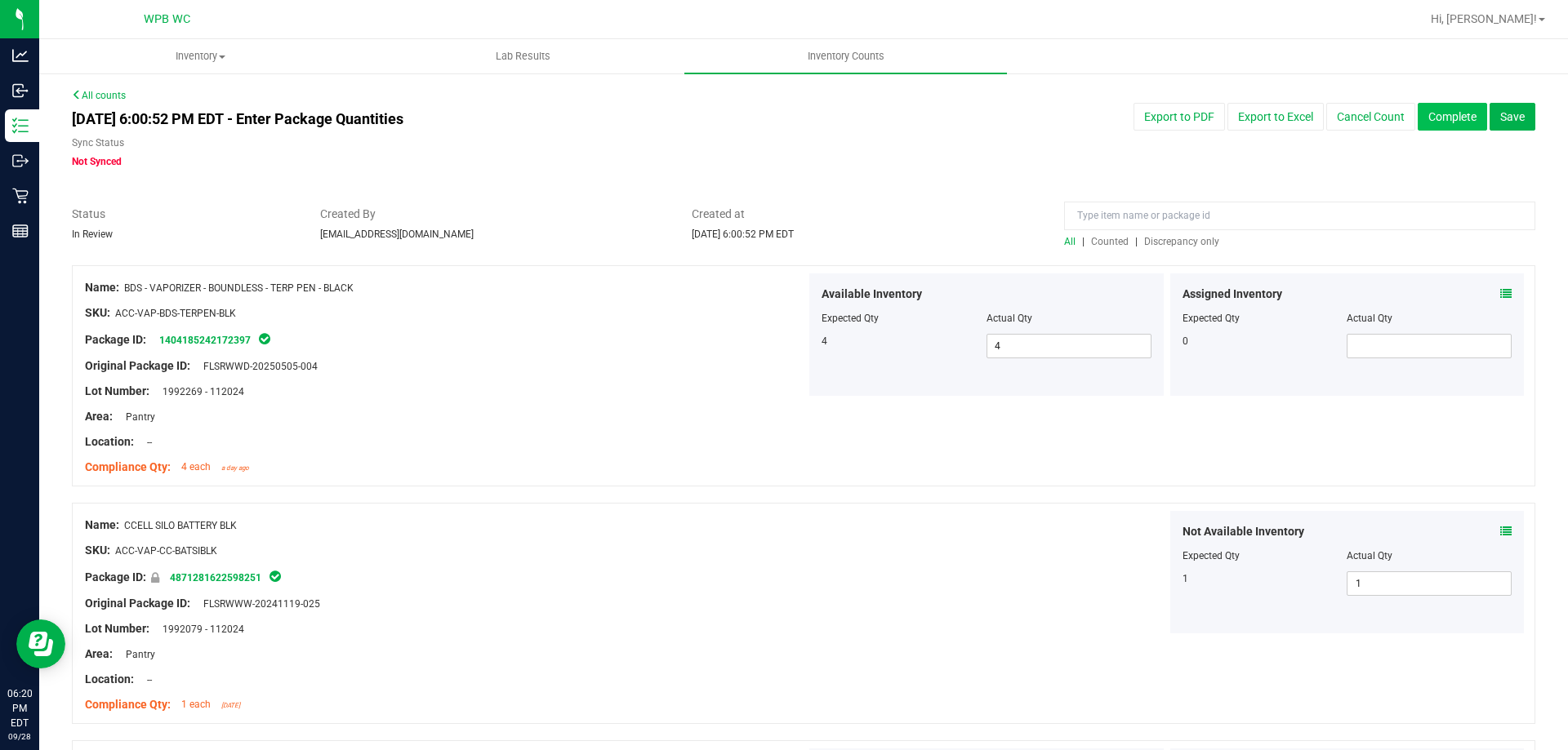
click at [1447, 107] on button "Complete" at bounding box center [1452, 117] width 70 height 28
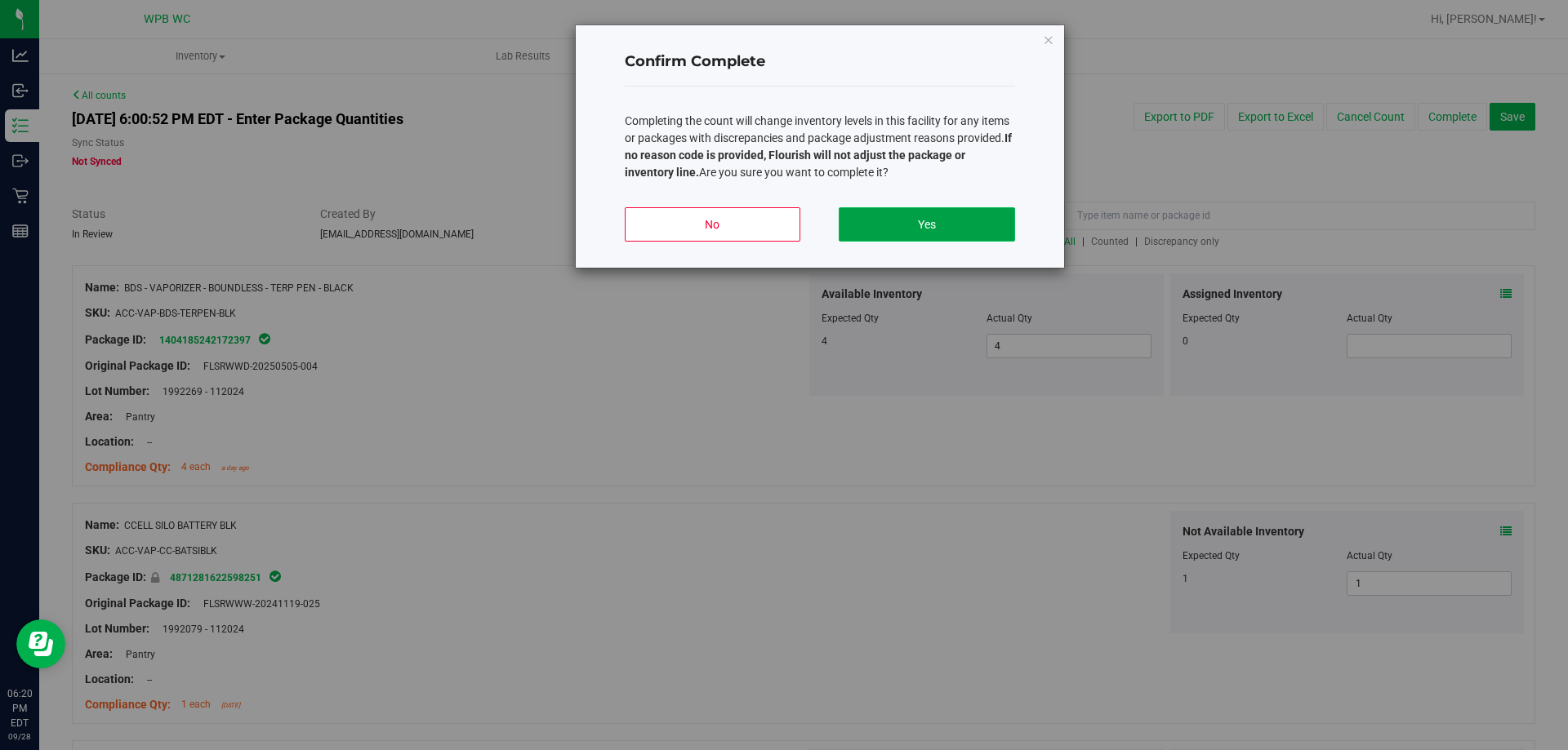
click at [926, 219] on button "Yes" at bounding box center [927, 225] width 175 height 34
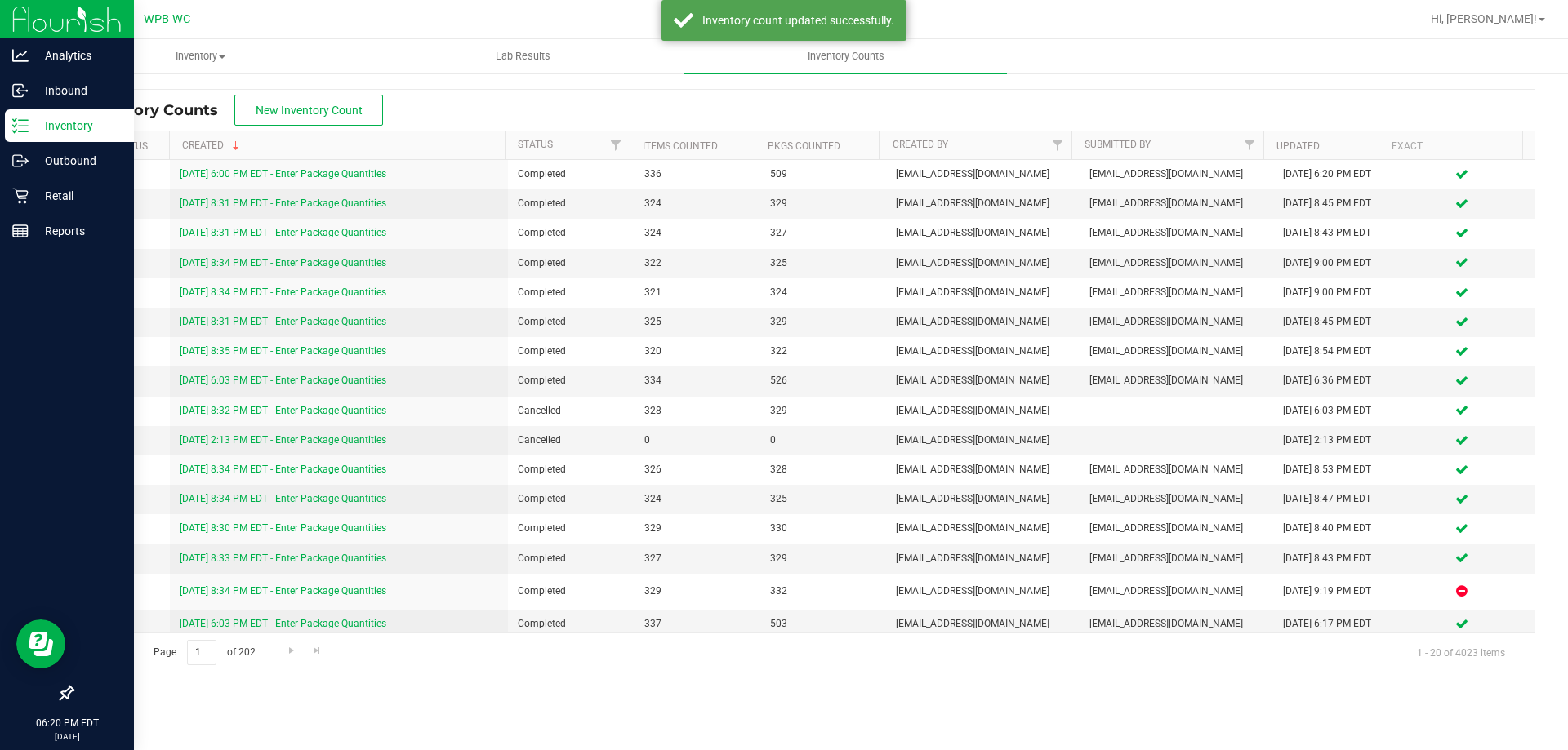
click at [29, 130] on p "Inventory" at bounding box center [78, 125] width 98 height 20
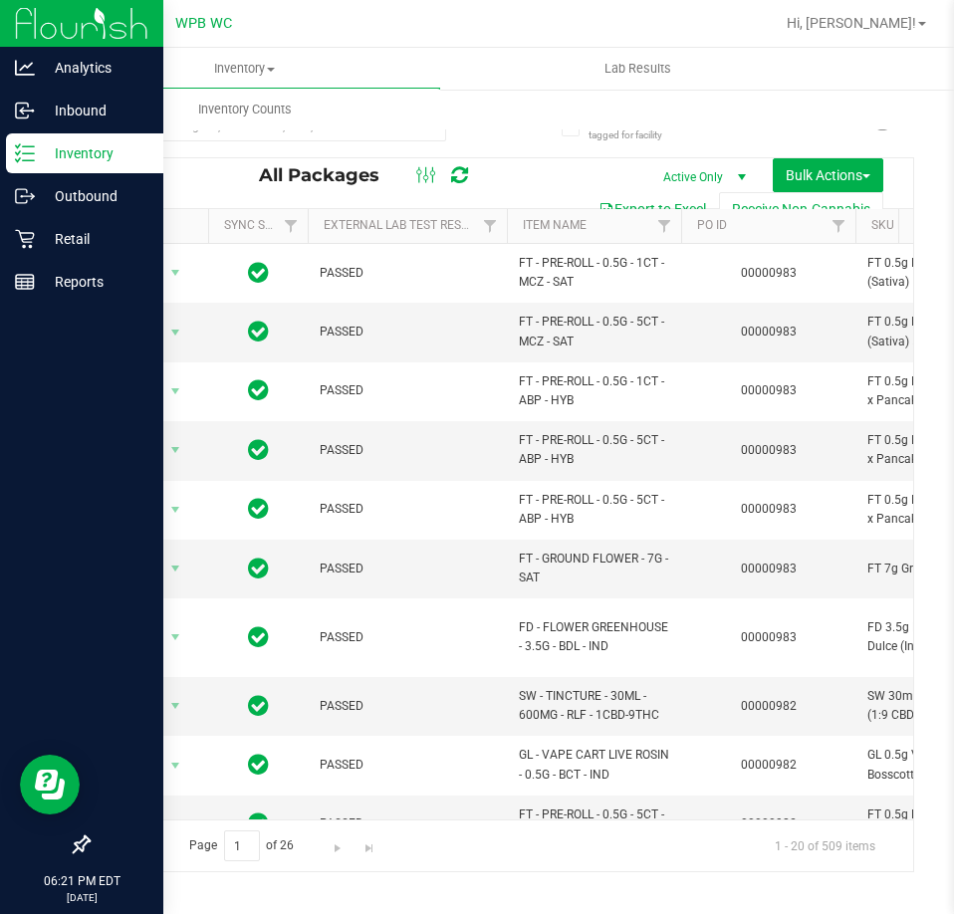
click at [23, 158] on icon at bounding box center [25, 153] width 20 height 20
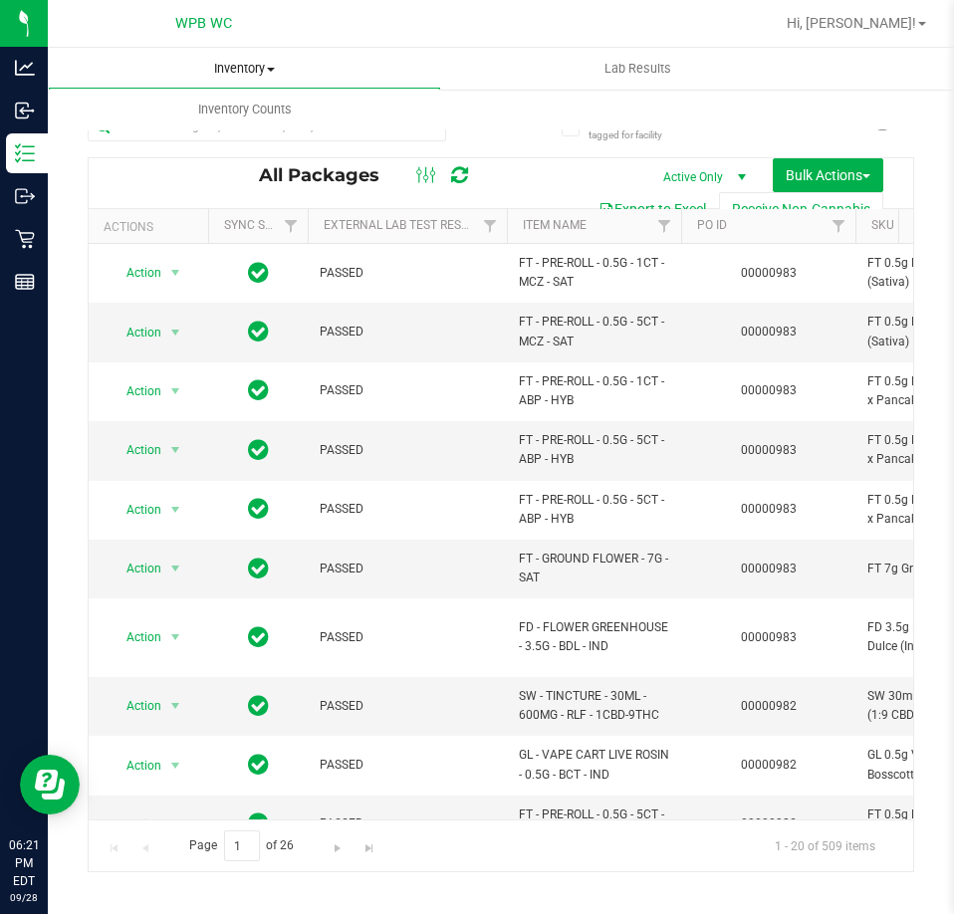
click at [271, 68] on span at bounding box center [271, 70] width 8 height 4
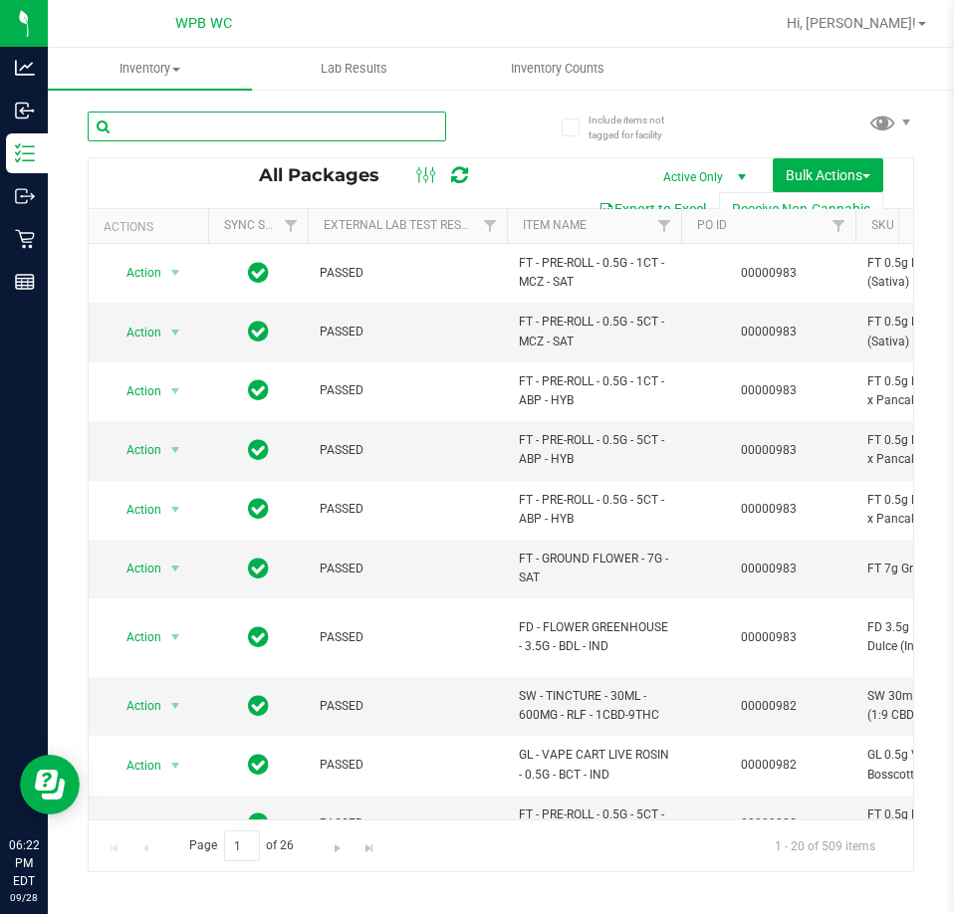
click at [181, 113] on input "text" at bounding box center [267, 127] width 359 height 30
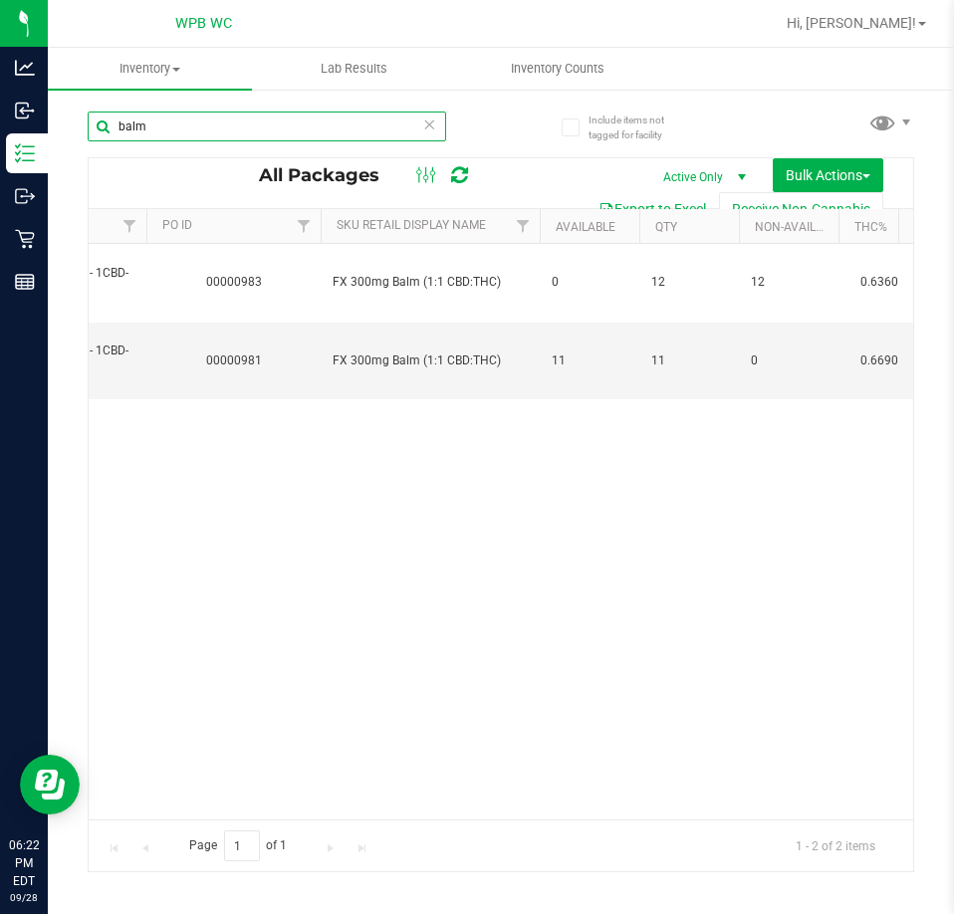
scroll to position [0, 715]
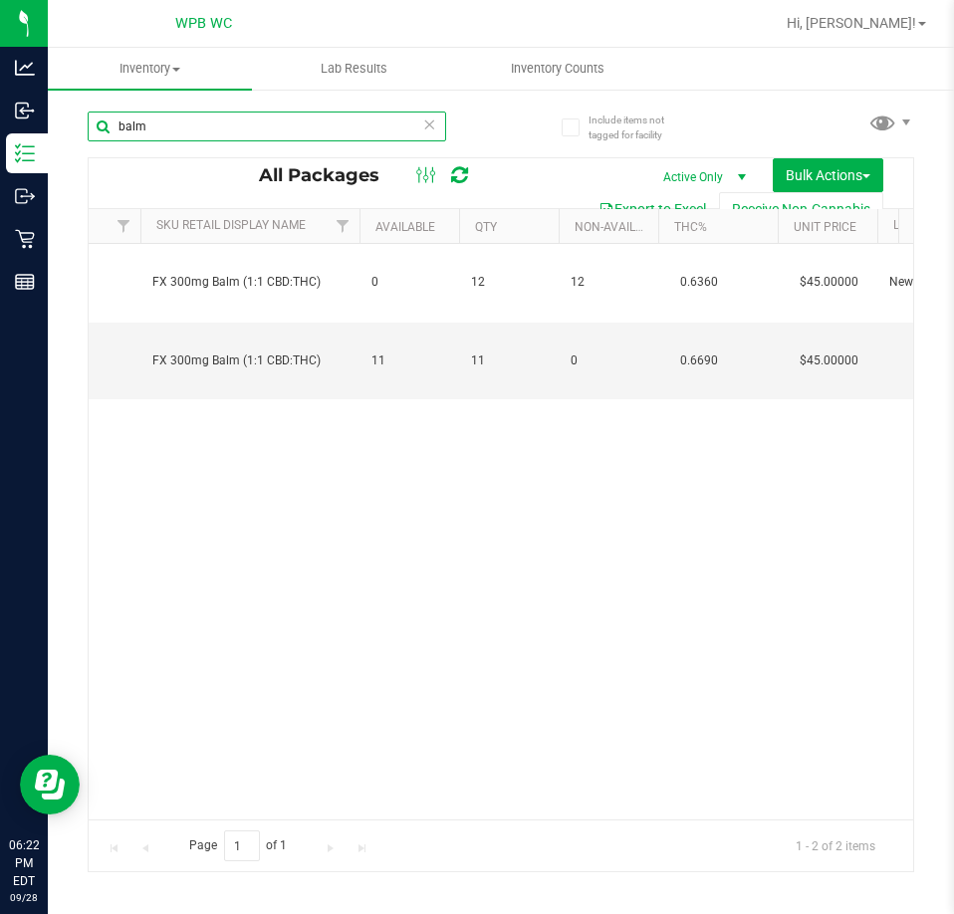
click at [233, 132] on input "balm" at bounding box center [267, 127] width 359 height 30
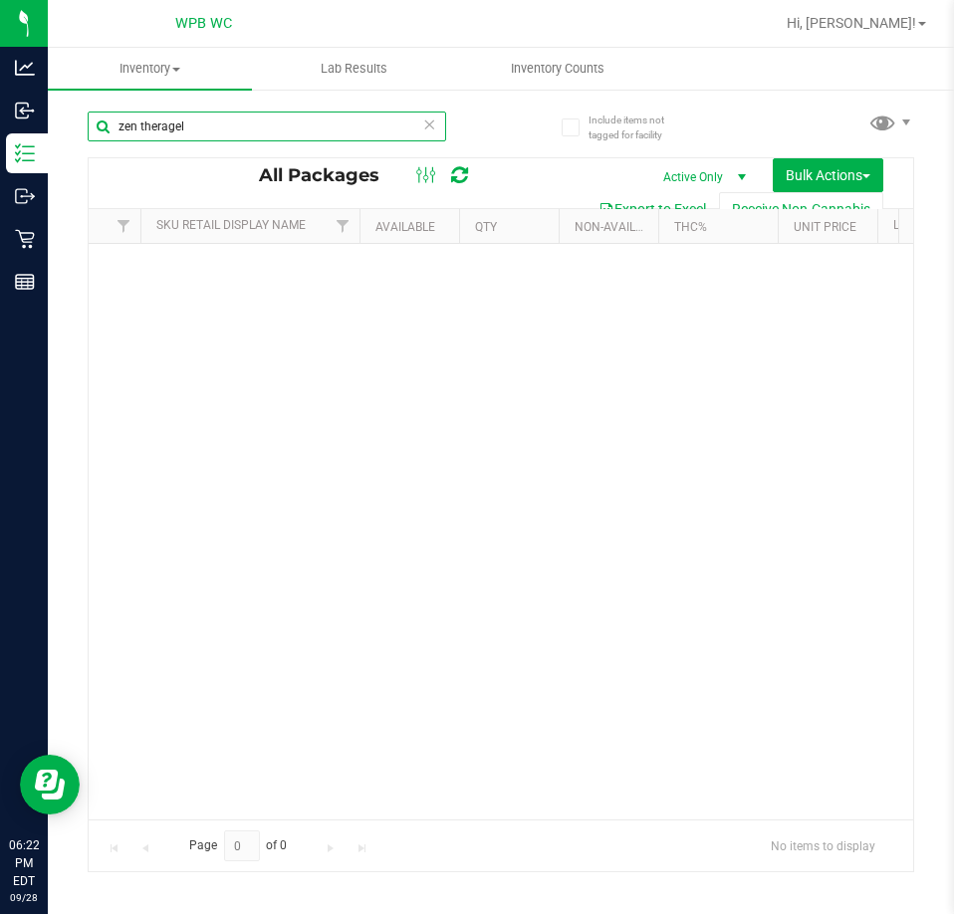
drag, startPoint x: 206, startPoint y: 118, endPoint x: 136, endPoint y: 138, distance: 72.8
click at [136, 138] on input "zen theragel" at bounding box center [267, 127] width 359 height 30
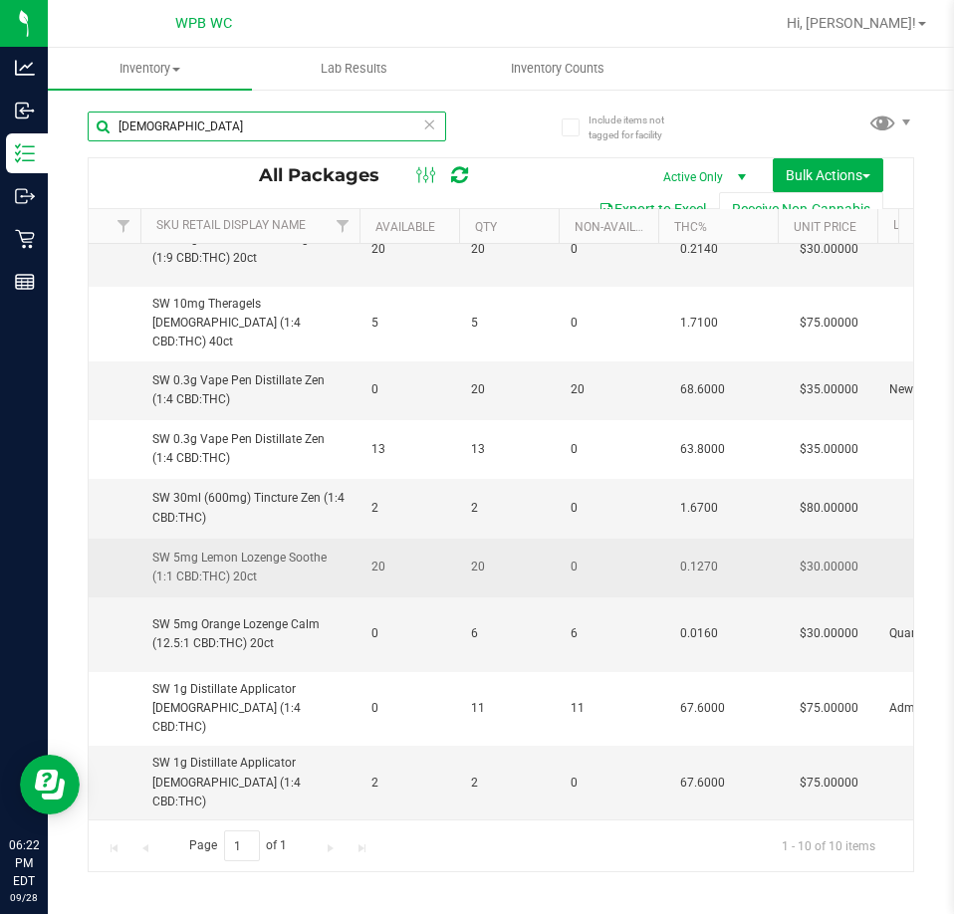
scroll to position [106, 715]
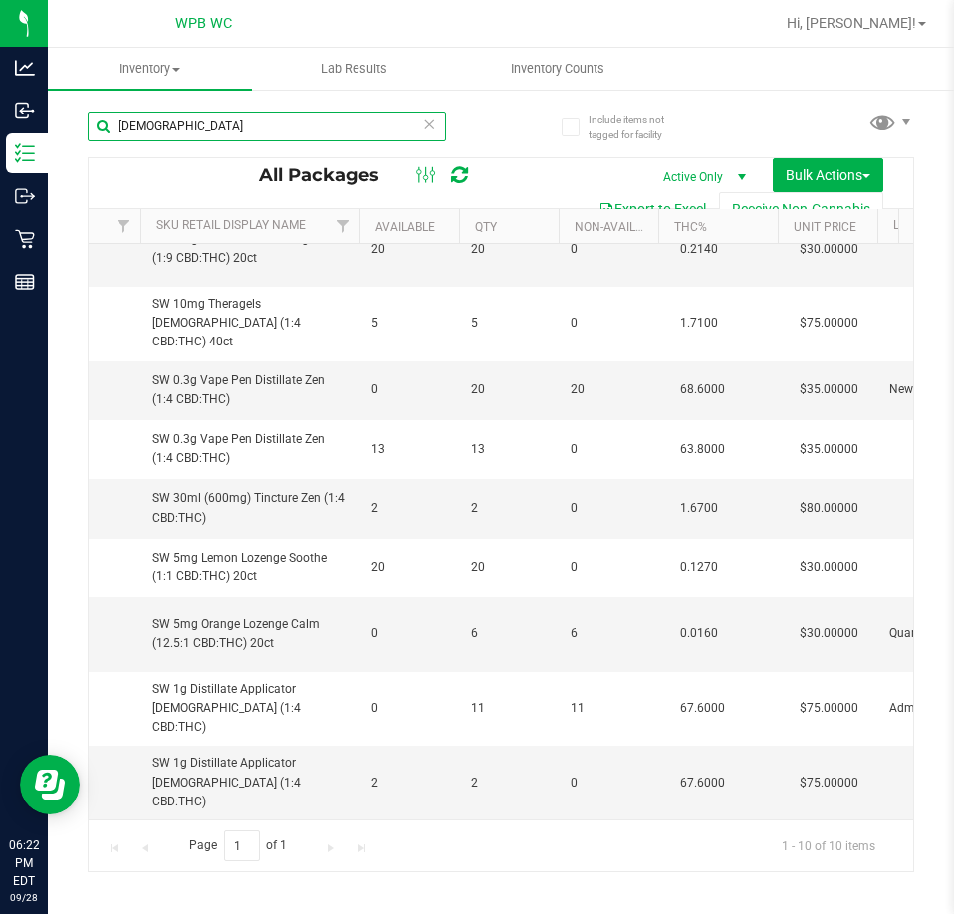
click at [149, 125] on input "[DEMOGRAPHIC_DATA]" at bounding box center [267, 127] width 359 height 30
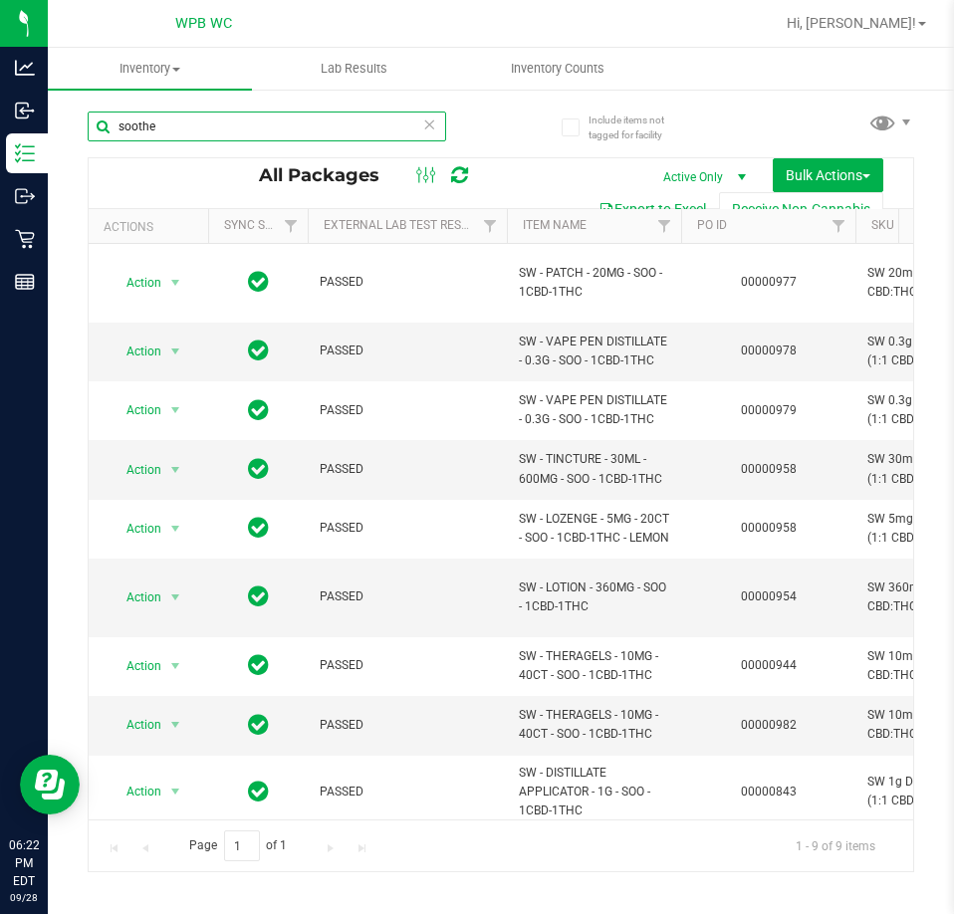
click at [212, 131] on input "soothe" at bounding box center [267, 127] width 359 height 30
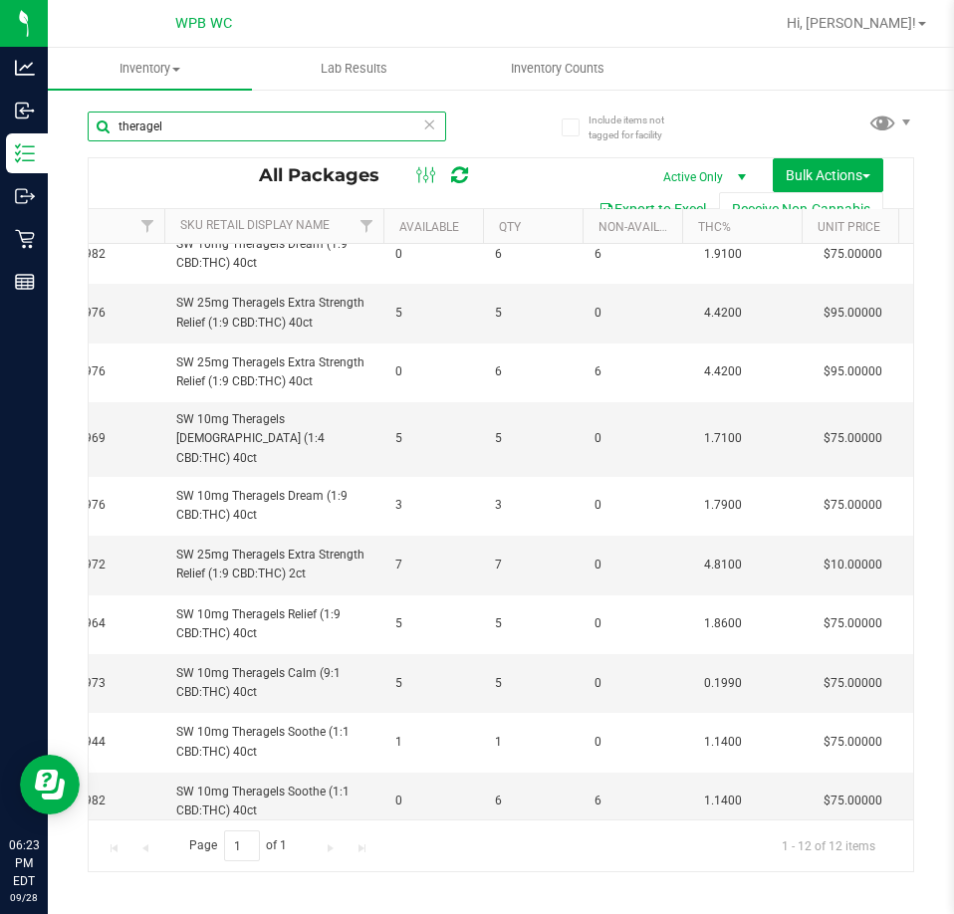
scroll to position [0, 691]
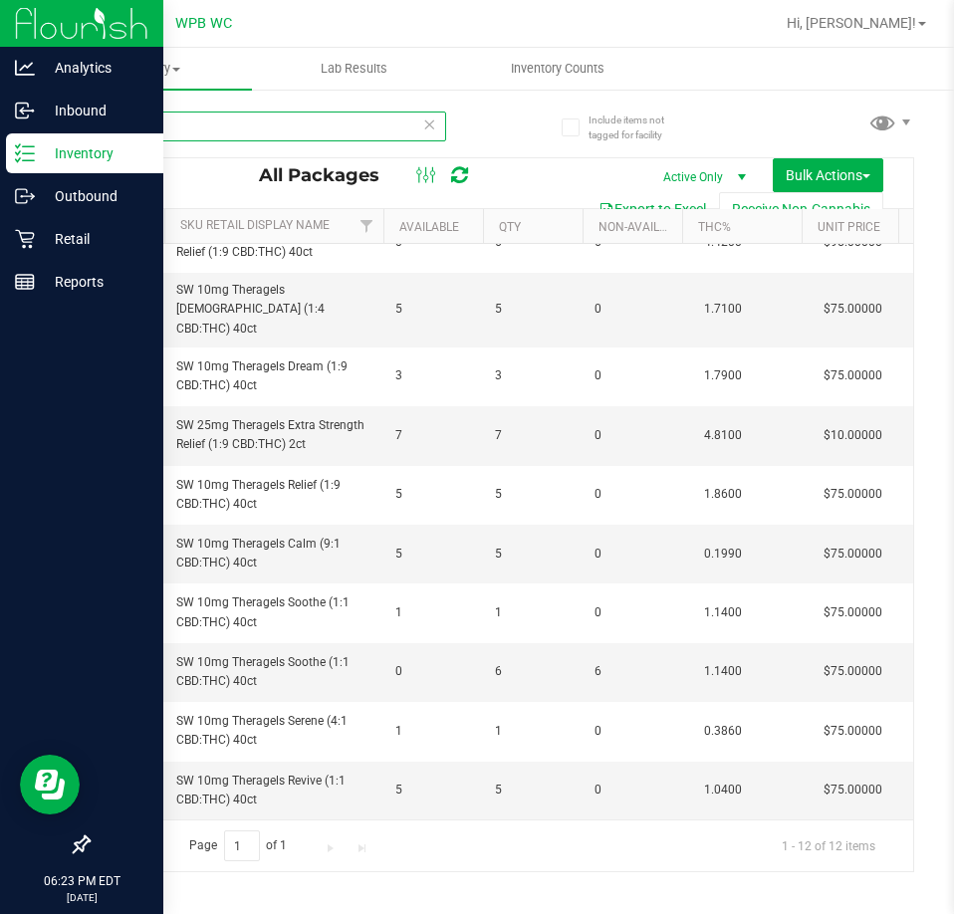
type input "theragel"
